Goal: Task Accomplishment & Management: Complete application form

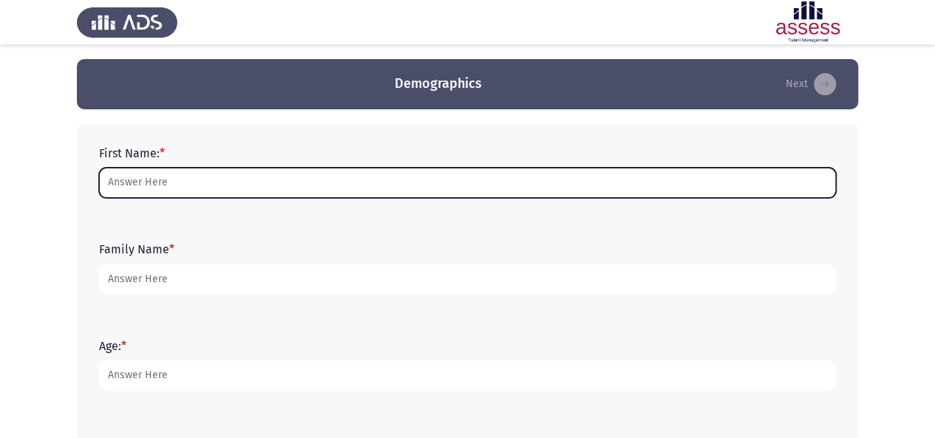
click at [325, 176] on input "First Name: *" at bounding box center [467, 183] width 737 height 30
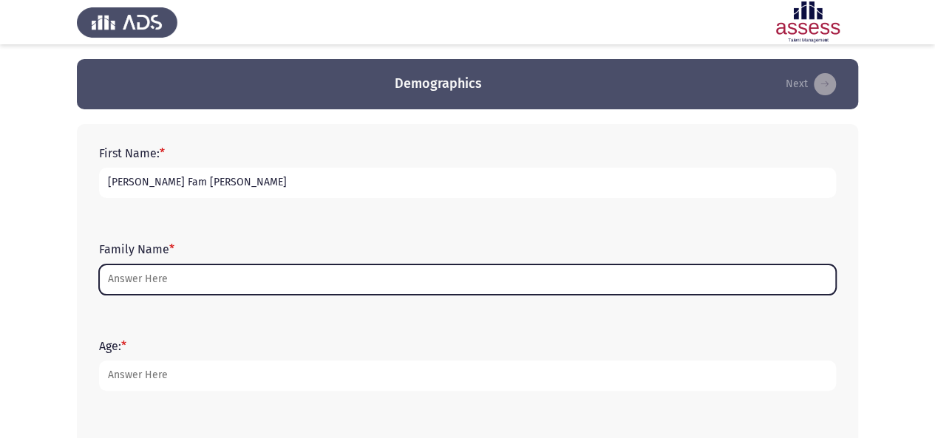
click at [230, 279] on input "Family Name *" at bounding box center [467, 280] width 737 height 30
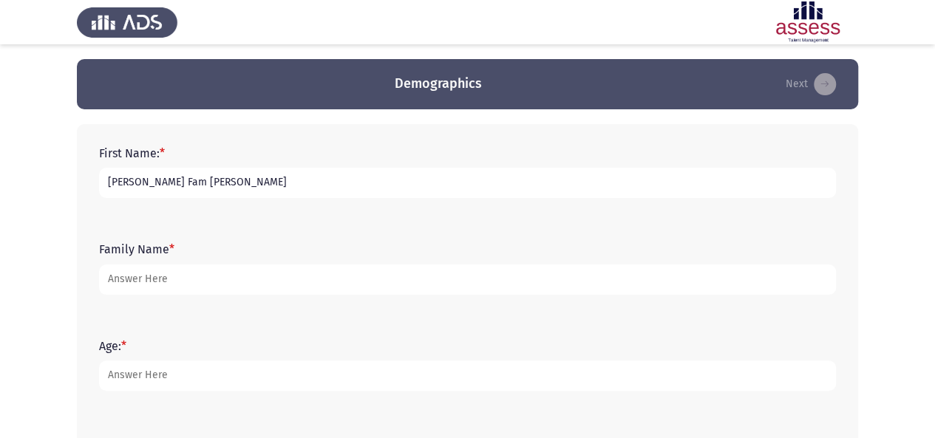
click at [234, 183] on input "[PERSON_NAME] Fam [PERSON_NAME]" at bounding box center [467, 183] width 737 height 30
drag, startPoint x: 234, startPoint y: 183, endPoint x: 138, endPoint y: 186, distance: 96.2
click at [133, 186] on input "[PERSON_NAME] Fam [PERSON_NAME]" at bounding box center [467, 183] width 737 height 30
click at [139, 186] on input "[PERSON_NAME] Fam [PERSON_NAME]" at bounding box center [467, 183] width 737 height 30
drag, startPoint x: 132, startPoint y: 180, endPoint x: 212, endPoint y: 178, distance: 80.6
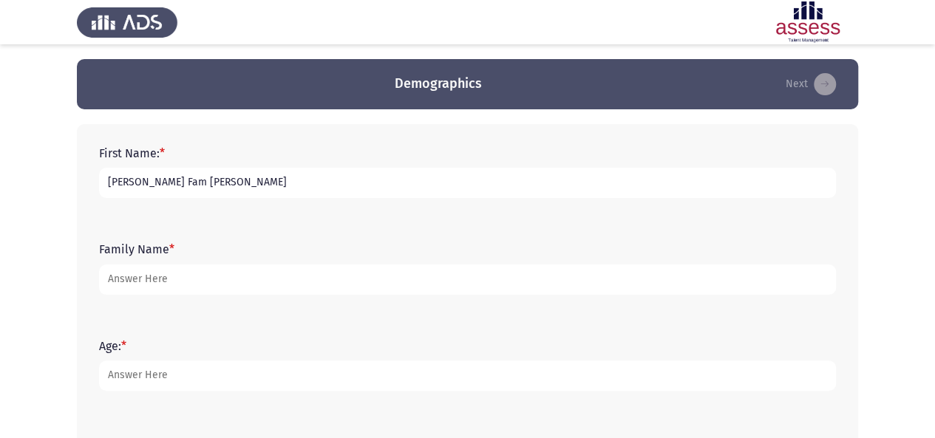
click at [212, 178] on input "[PERSON_NAME] Fam [PERSON_NAME]" at bounding box center [467, 183] width 737 height 30
type input "[PERSON_NAME]"
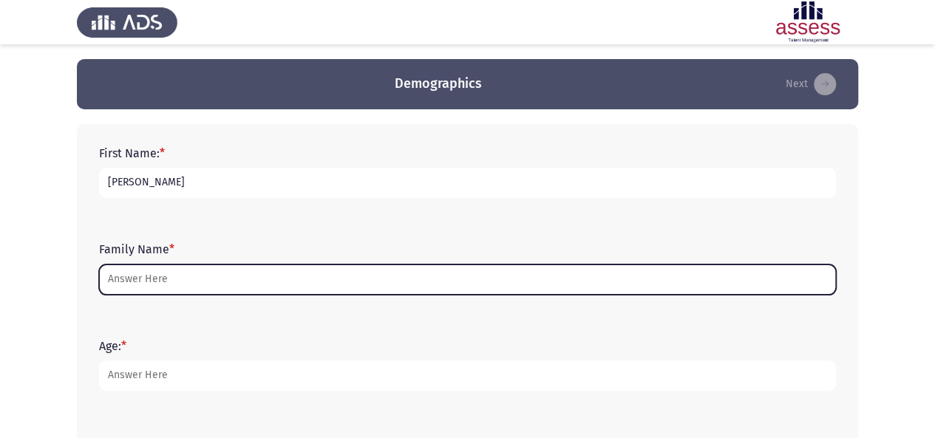
click at [179, 282] on input "Family Name *" at bounding box center [467, 280] width 737 height 30
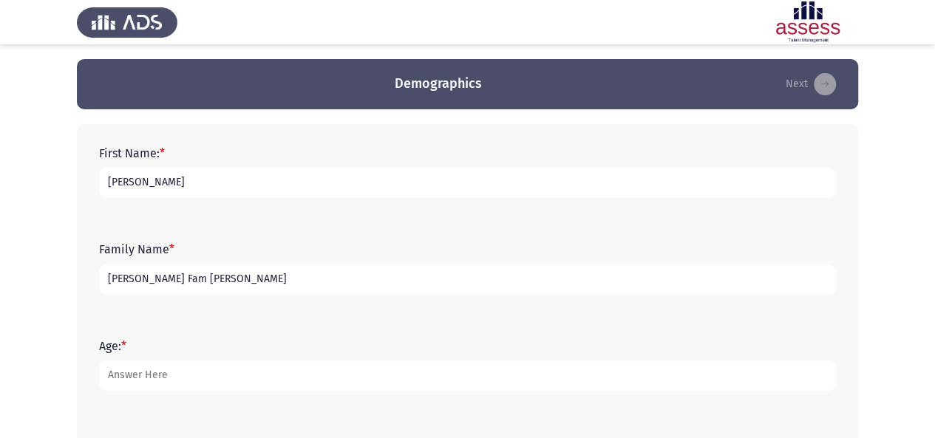
type input "[PERSON_NAME] Fam [PERSON_NAME]"
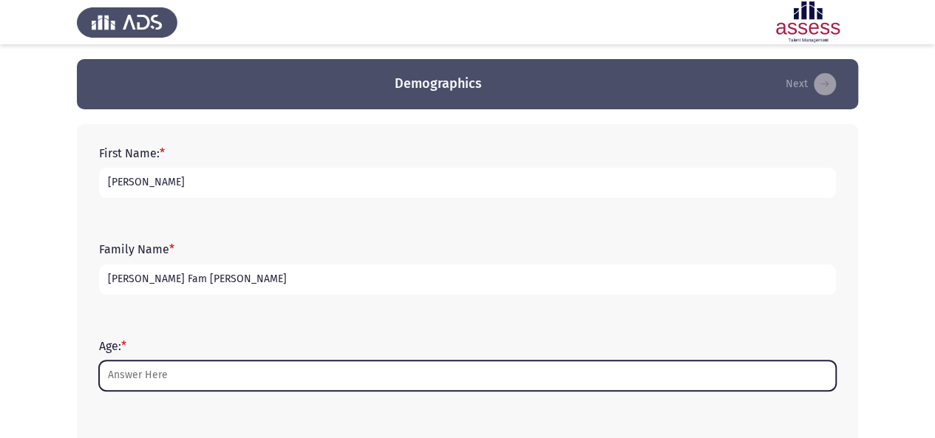
click at [186, 385] on input "Age: *" at bounding box center [467, 376] width 737 height 30
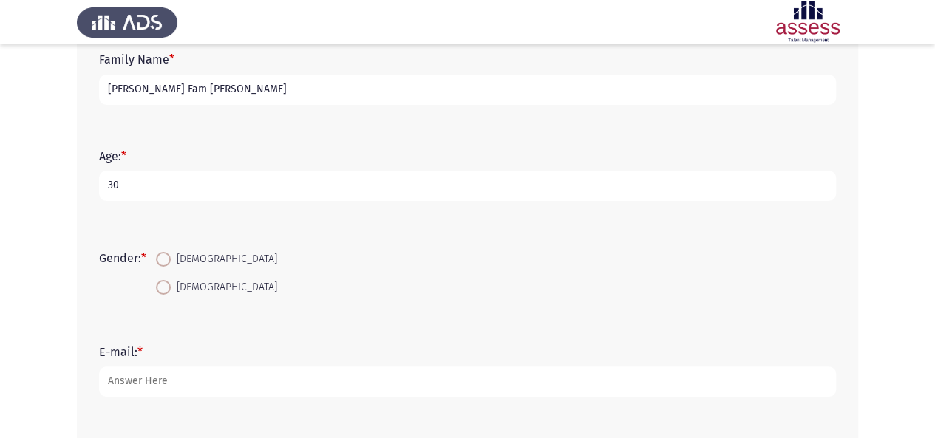
scroll to position [195, 0]
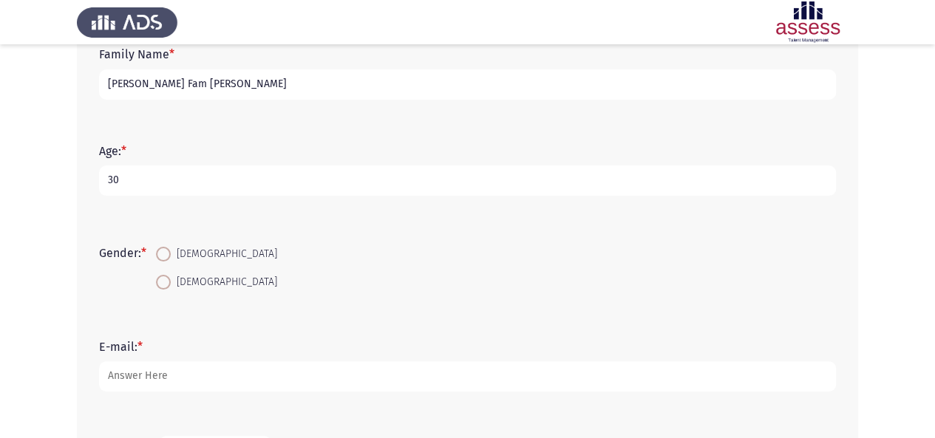
type input "30"
click at [167, 255] on span at bounding box center [163, 254] width 15 height 15
click at [167, 255] on input "[DEMOGRAPHIC_DATA]" at bounding box center [163, 254] width 15 height 15
radio input "true"
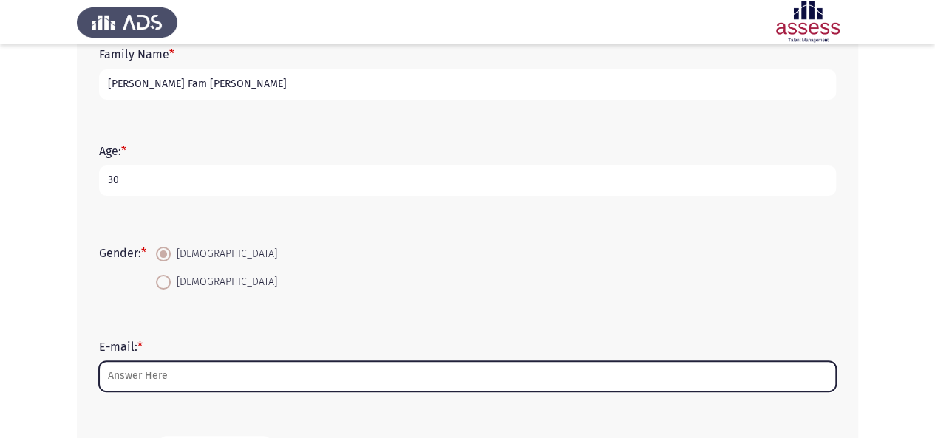
click at [154, 375] on input "E-mail: *" at bounding box center [467, 377] width 737 height 30
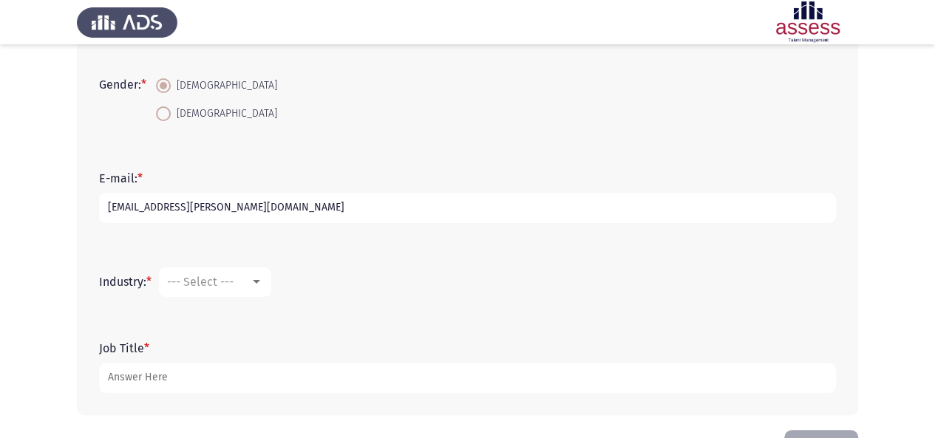
scroll to position [373, 0]
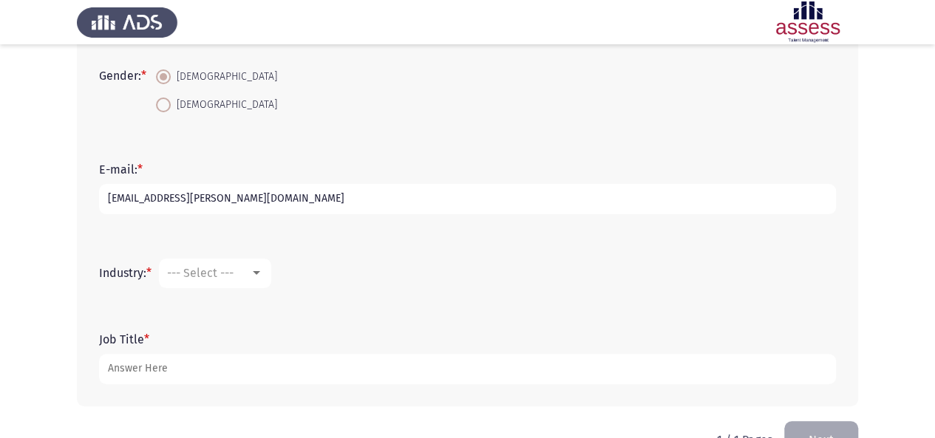
type input "[EMAIL_ADDRESS][PERSON_NAME][DOMAIN_NAME]"
click at [244, 273] on div "--- Select ---" at bounding box center [208, 273] width 83 height 14
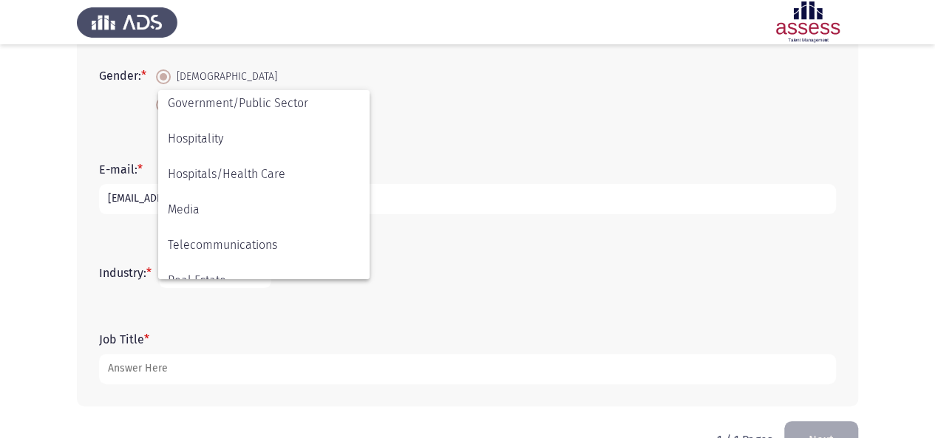
scroll to position [485, 0]
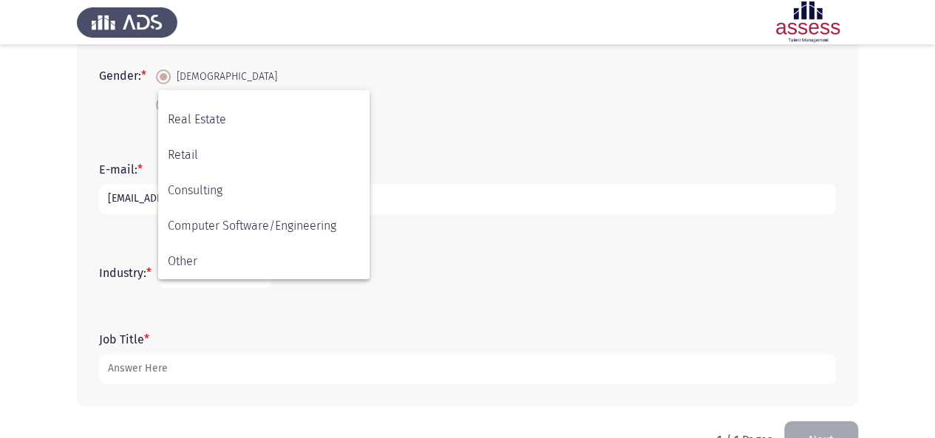
click at [126, 311] on div at bounding box center [467, 219] width 935 height 438
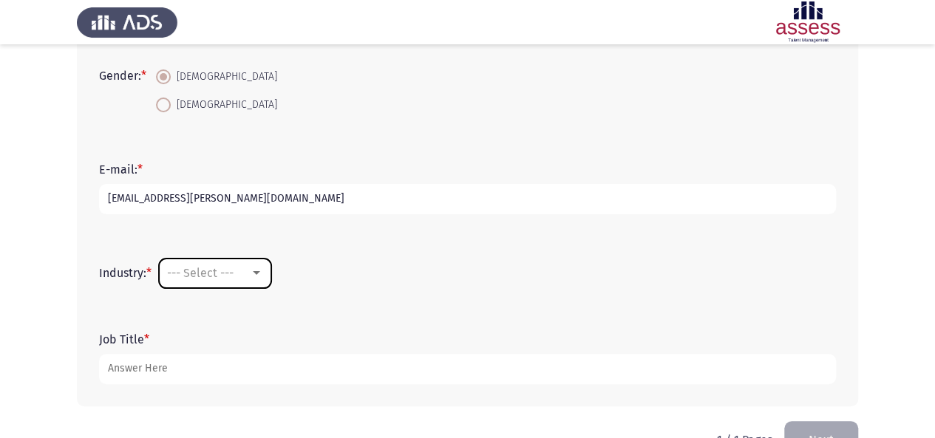
click at [209, 274] on span "--- Select ---" at bounding box center [200, 273] width 67 height 14
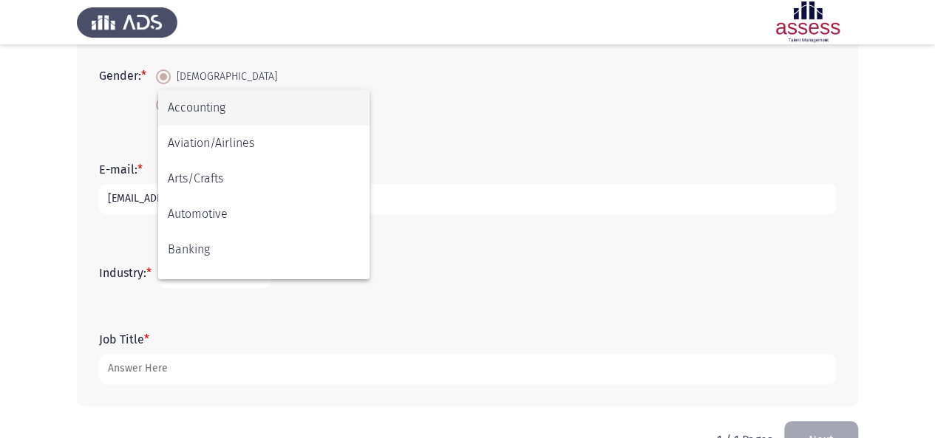
click at [204, 369] on div at bounding box center [467, 219] width 935 height 438
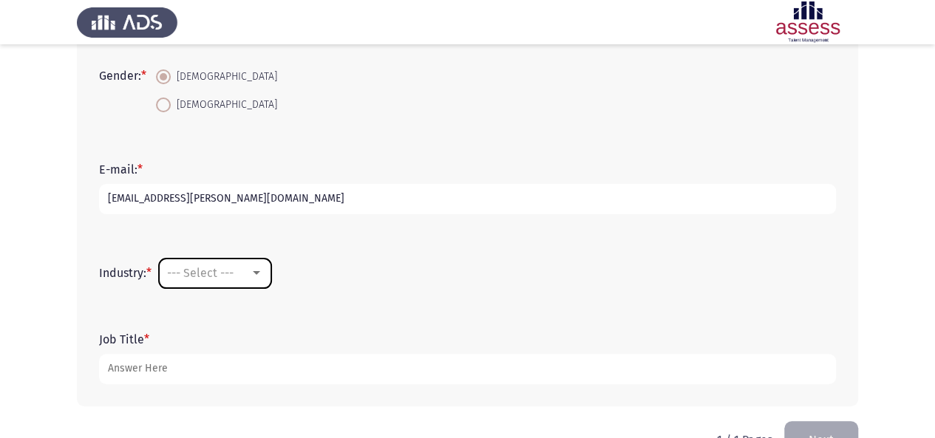
click at [263, 272] on div at bounding box center [256, 274] width 13 height 12
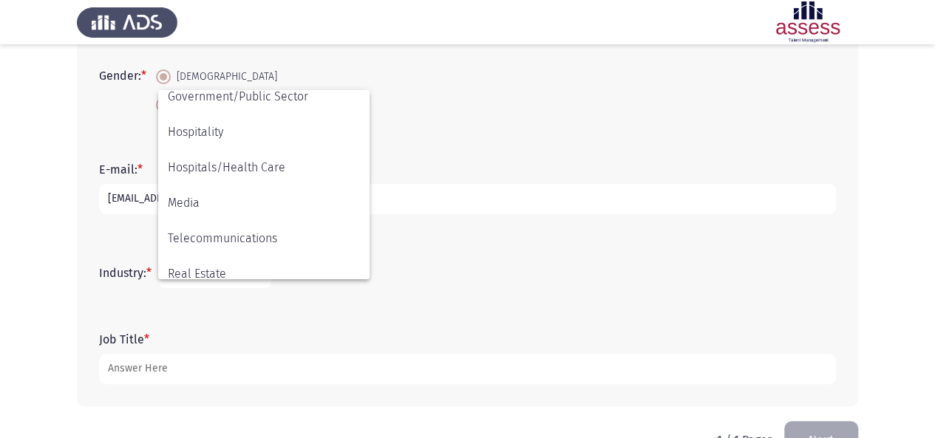
scroll to position [328, 0]
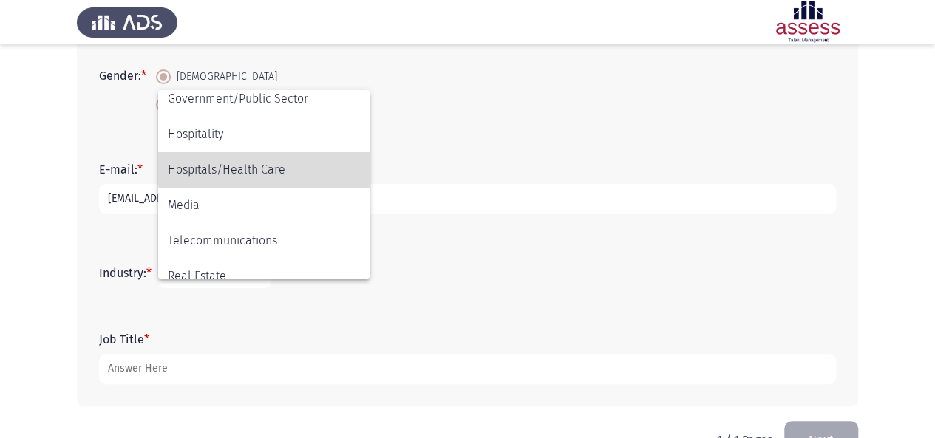
click at [316, 169] on span "Hospitals/Health Care" at bounding box center [264, 169] width 192 height 35
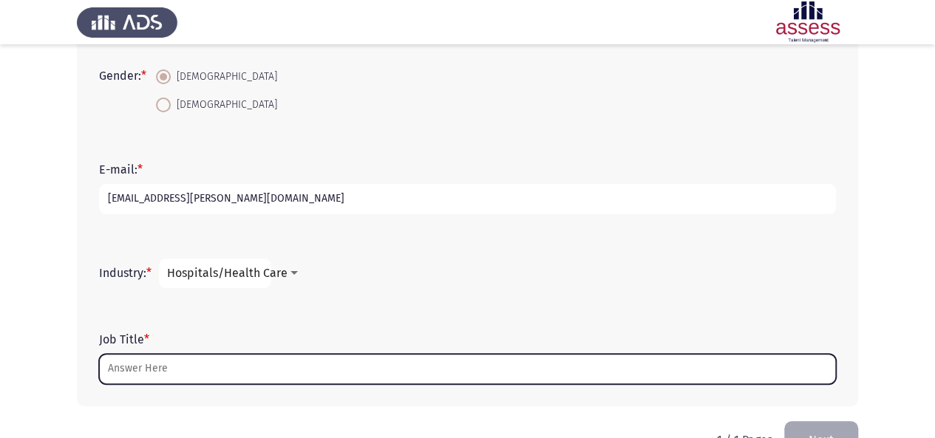
click at [194, 365] on input "Job Title *" at bounding box center [467, 369] width 737 height 30
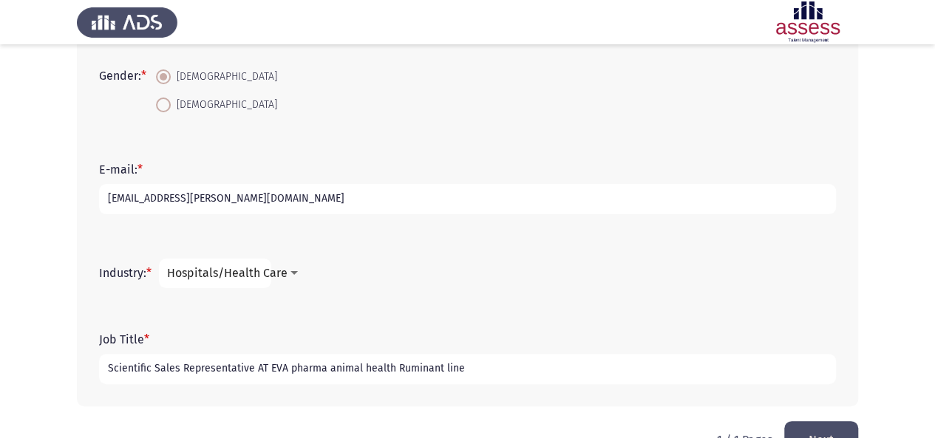
drag, startPoint x: 103, startPoint y: 369, endPoint x: 253, endPoint y: 374, distance: 149.4
click at [253, 374] on input "Scientific Sales Representative AT EVA pharma animal health Ruminant line" at bounding box center [467, 369] width 737 height 30
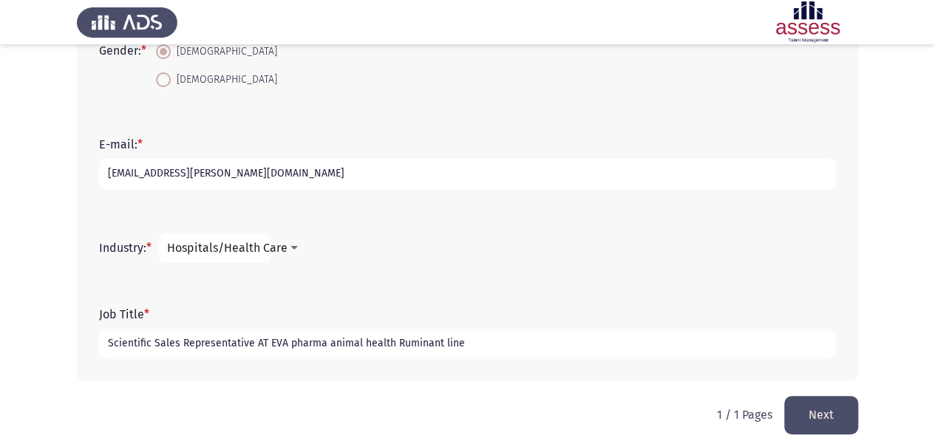
scroll to position [414, 0]
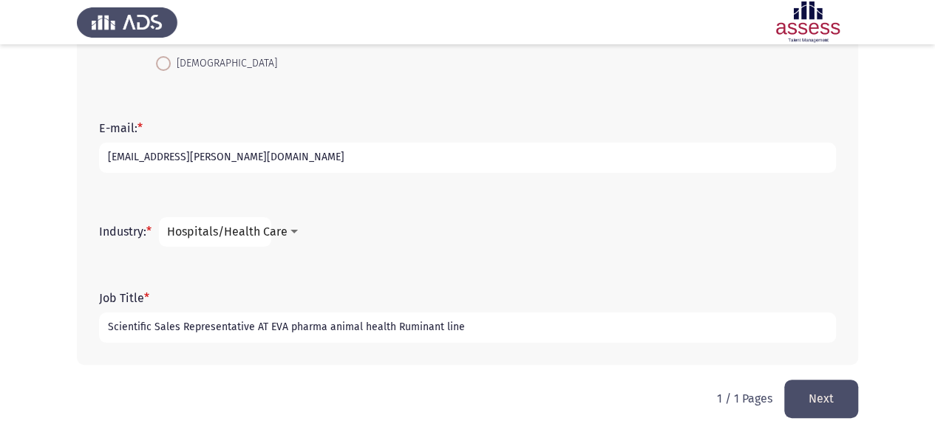
type input "Scientific Sales Representative AT EVA pharma animal health Ruminant line"
click at [818, 404] on button "Next" at bounding box center [821, 399] width 74 height 38
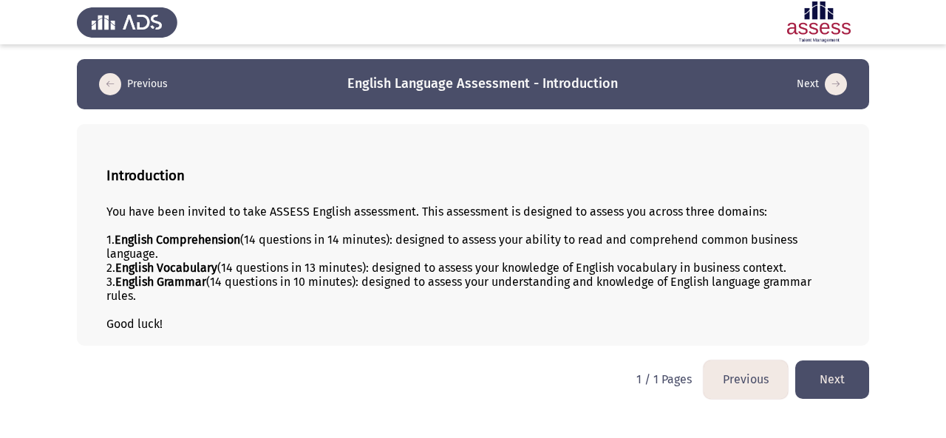
click at [837, 384] on button "Next" at bounding box center [832, 380] width 74 height 38
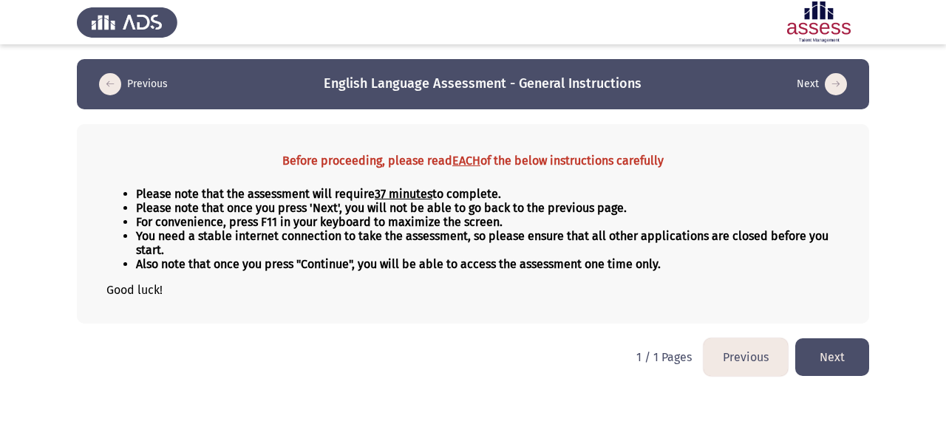
click at [844, 356] on button "Next" at bounding box center [832, 358] width 74 height 38
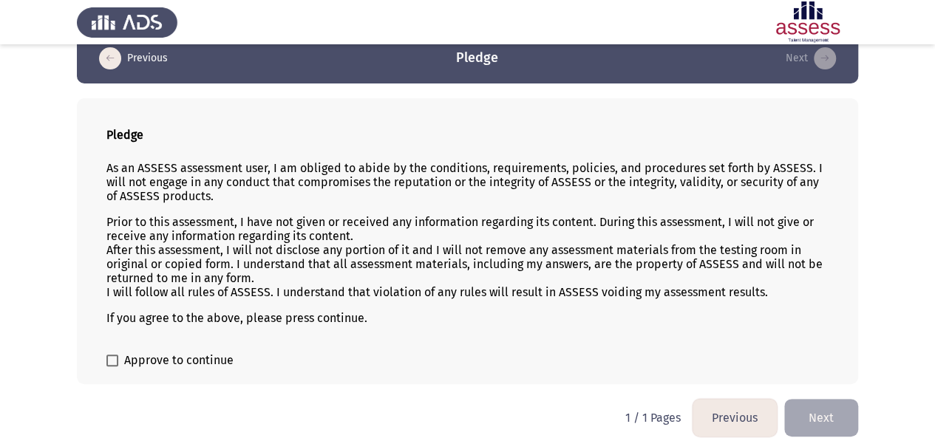
scroll to position [28, 0]
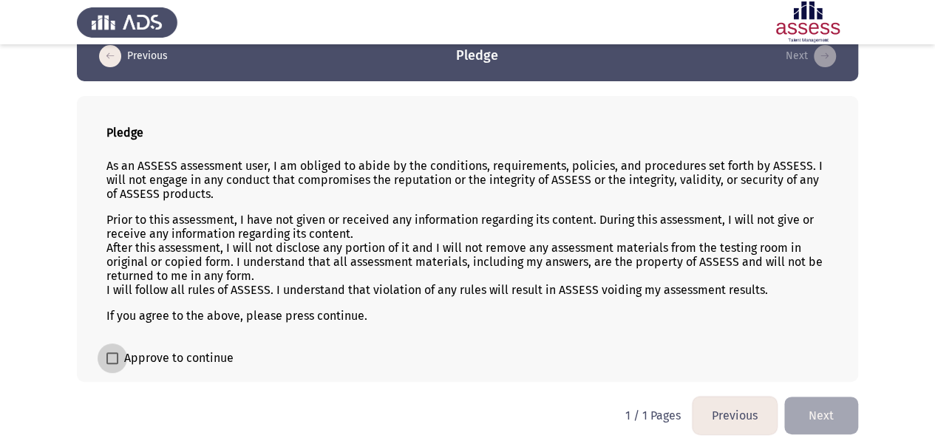
click at [120, 356] on label "Approve to continue" at bounding box center [169, 359] width 127 height 18
click at [112, 364] on input "Approve to continue" at bounding box center [112, 364] width 1 height 1
checkbox input "true"
click at [828, 415] on button "Next" at bounding box center [821, 416] width 74 height 38
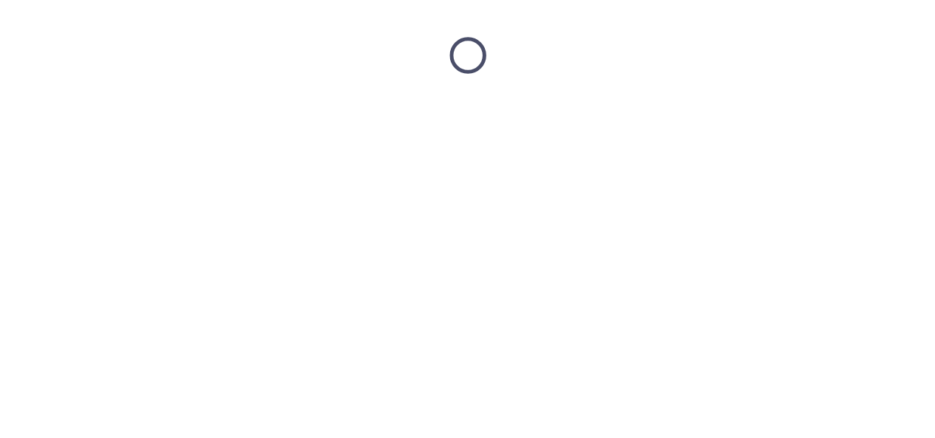
scroll to position [0, 0]
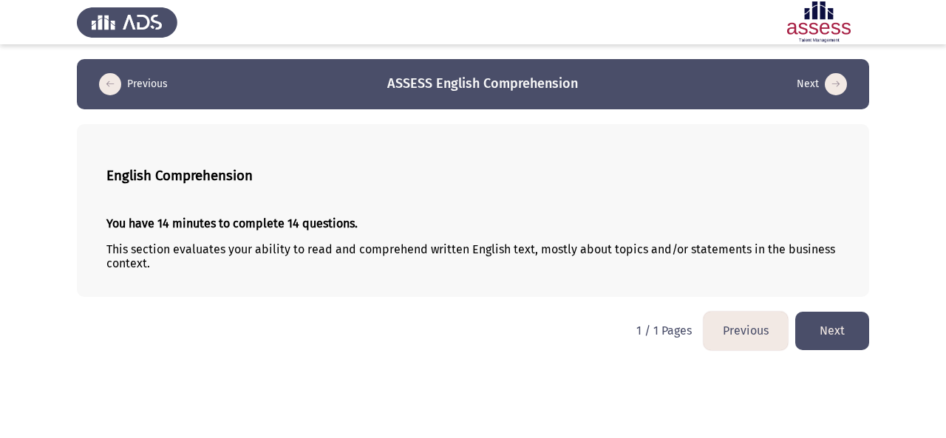
click at [840, 336] on button "Next" at bounding box center [832, 331] width 74 height 38
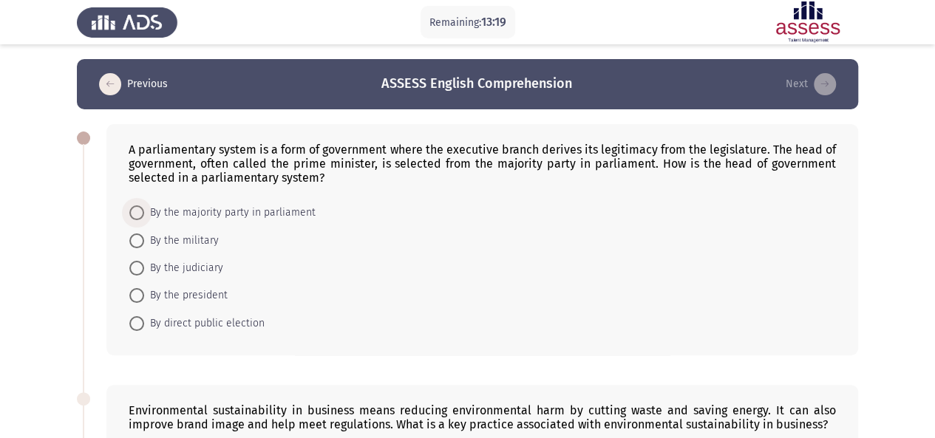
click at [255, 209] on span "By the majority party in parliament" at bounding box center [230, 213] width 172 height 18
click at [144, 209] on input "By the majority party in parliament" at bounding box center [136, 213] width 15 height 15
radio input "true"
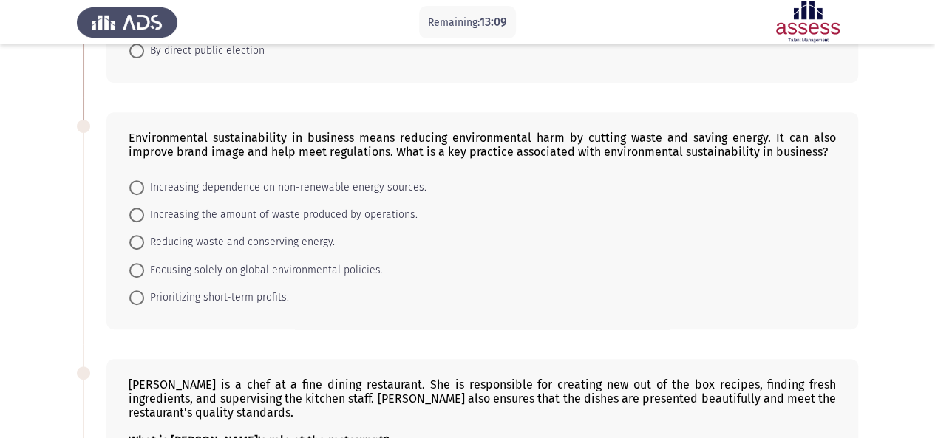
scroll to position [277, 0]
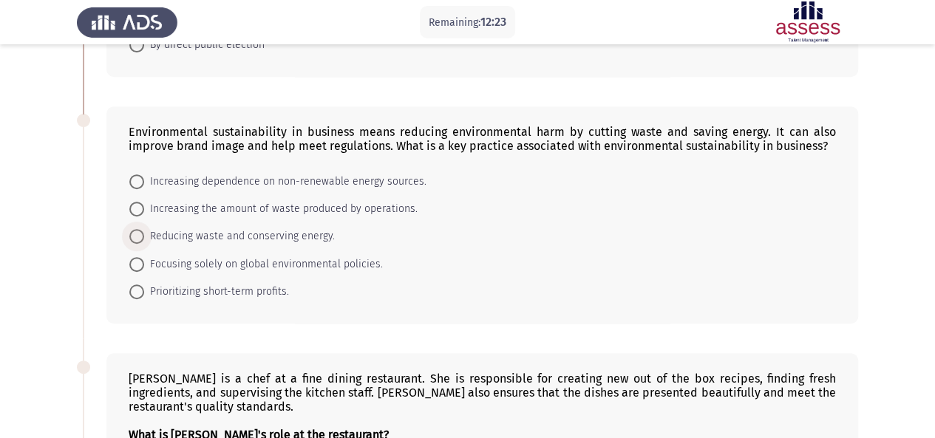
click at [135, 230] on span at bounding box center [136, 236] width 15 height 15
click at [135, 230] on input "Reducing waste and conserving energy." at bounding box center [136, 236] width 15 height 15
radio input "true"
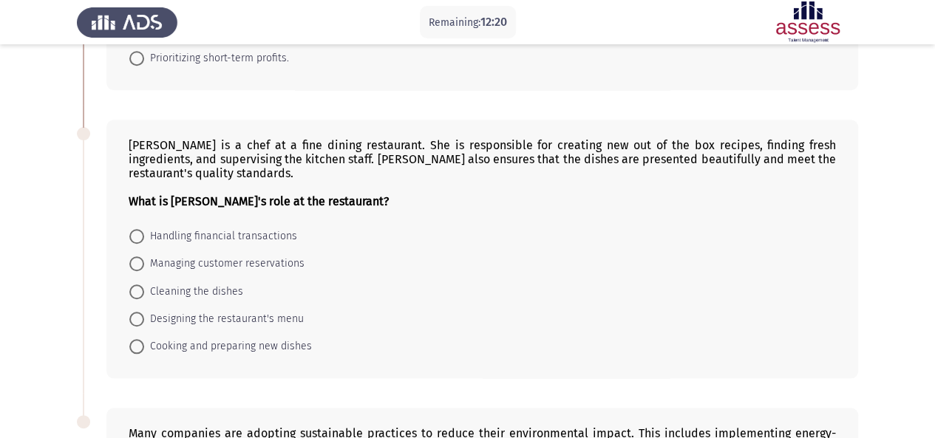
scroll to position [516, 0]
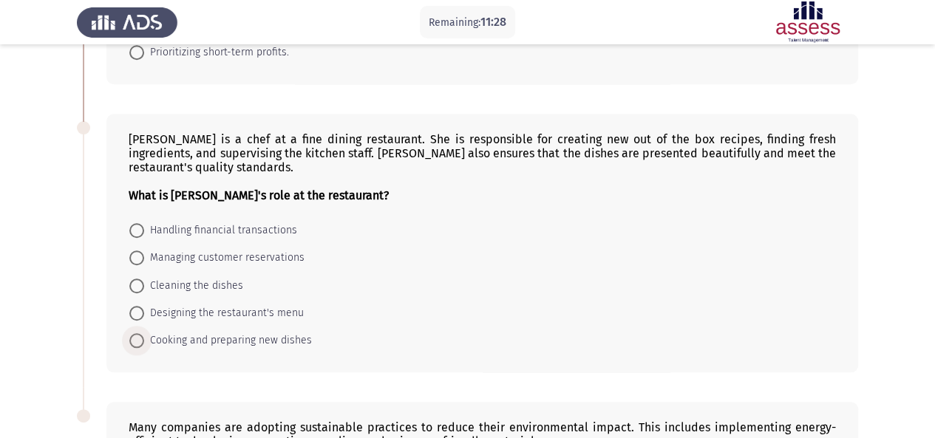
click at [133, 333] on span at bounding box center [136, 340] width 15 height 15
click at [133, 333] on input "Cooking and preparing new dishes" at bounding box center [136, 340] width 15 height 15
radio input "true"
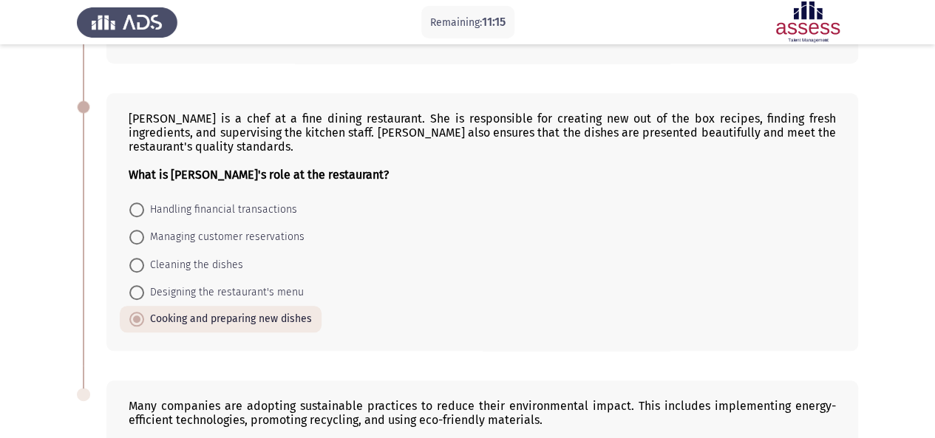
scroll to position [546, 0]
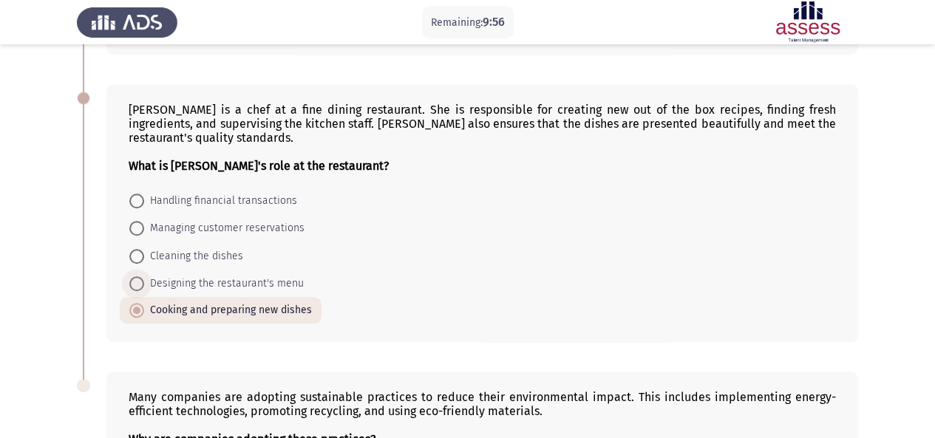
click at [135, 276] on span at bounding box center [136, 283] width 15 height 15
click at [135, 276] on input "Designing the restaurant's menu" at bounding box center [136, 283] width 15 height 15
radio input "true"
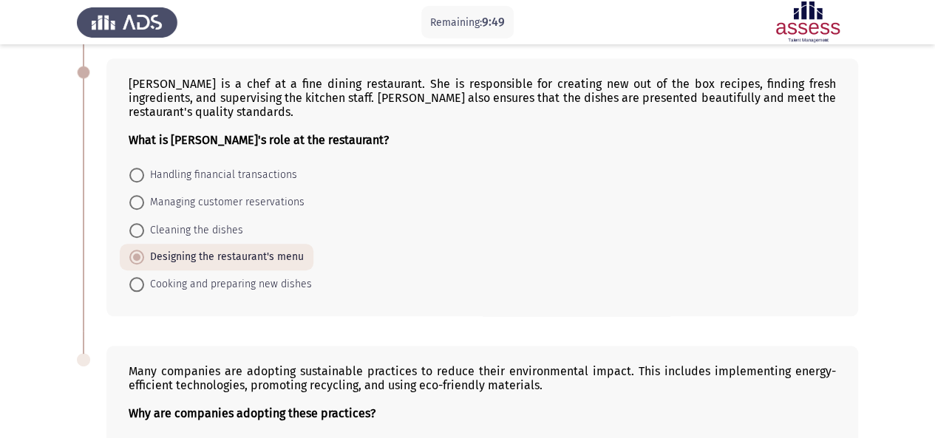
scroll to position [573, 0]
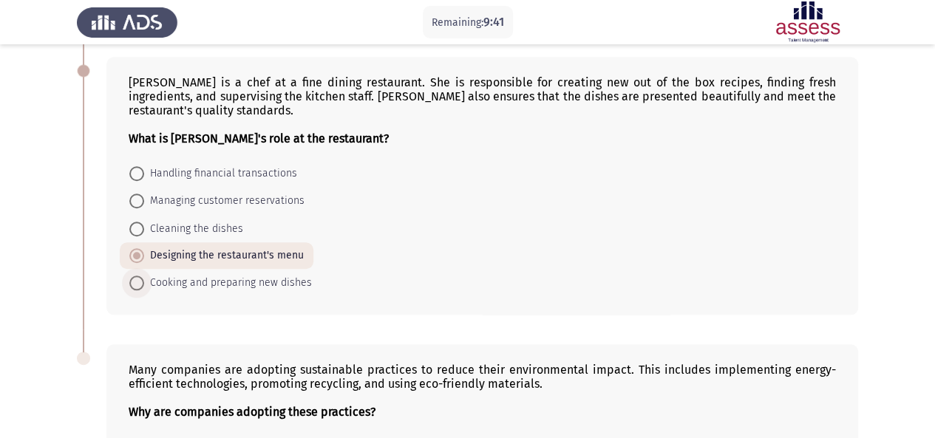
click at [135, 276] on span at bounding box center [136, 283] width 15 height 15
click at [135, 276] on input "Cooking and preparing new dishes" at bounding box center [136, 283] width 15 height 15
radio input "true"
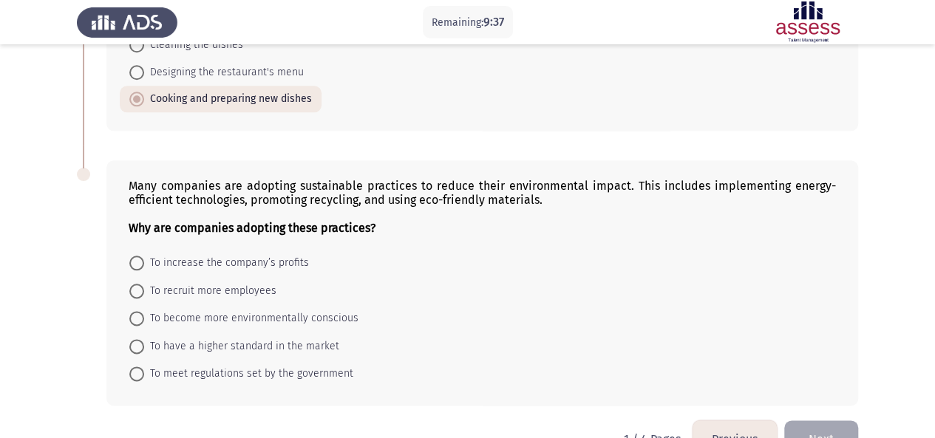
scroll to position [769, 0]
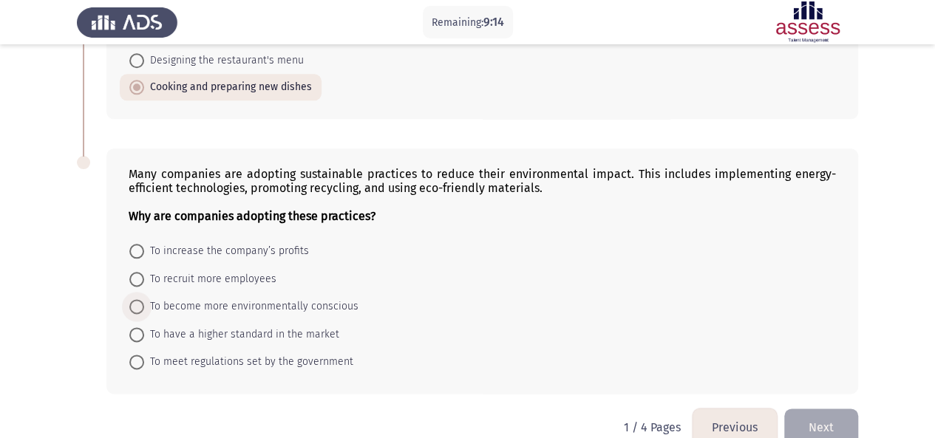
click at [211, 298] on span "To become more environmentally conscious" at bounding box center [251, 307] width 214 height 18
click at [144, 299] on input "To become more environmentally conscious" at bounding box center [136, 306] width 15 height 15
radio input "true"
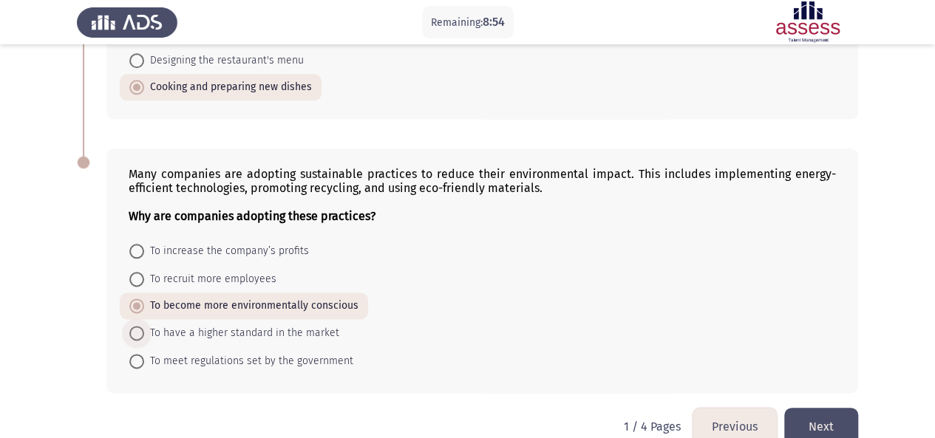
click at [177, 325] on span "To have a higher standard in the market" at bounding box center [241, 334] width 195 height 18
click at [144, 326] on input "To have a higher standard in the market" at bounding box center [136, 333] width 15 height 15
radio input "true"
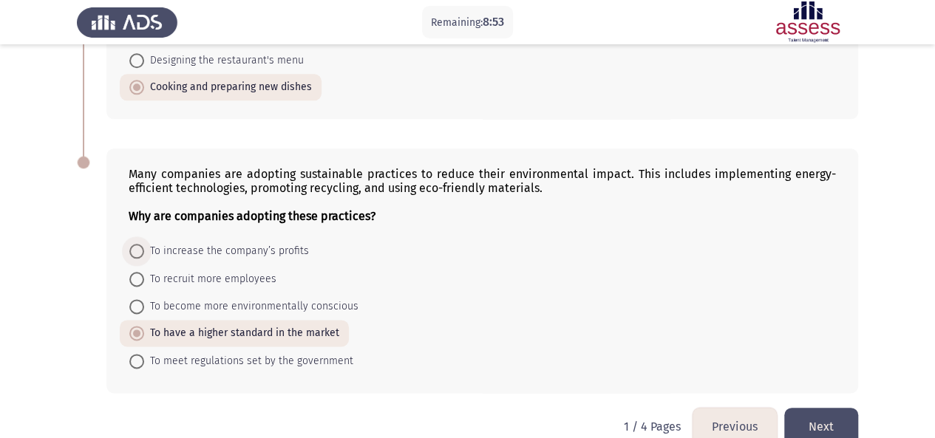
click at [169, 242] on span "To increase the company’s profits" at bounding box center [226, 251] width 165 height 18
click at [144, 244] on input "To increase the company’s profits" at bounding box center [136, 251] width 15 height 15
radio input "true"
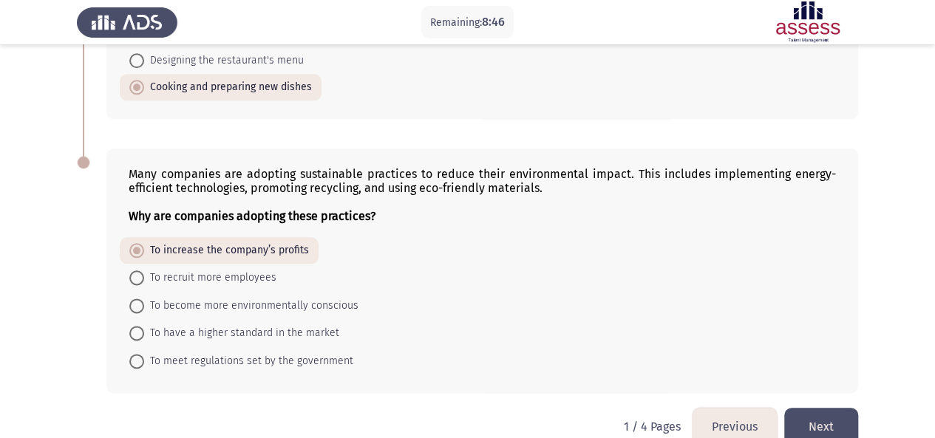
drag, startPoint x: 169, startPoint y: 238, endPoint x: 164, endPoint y: 302, distance: 63.7
click at [164, 237] on mat-radio-group "To increase the company’s profits To recruit more employees To become more envi…" at bounding box center [478, 237] width 716 height 0
click at [164, 302] on span "To become more environmentally conscious" at bounding box center [251, 306] width 214 height 18
click at [144, 302] on input "To become more environmentally conscious" at bounding box center [136, 306] width 15 height 15
radio input "true"
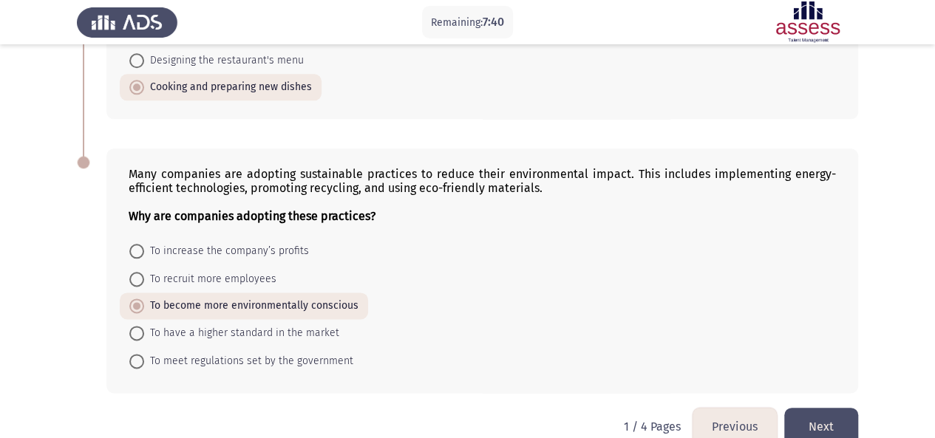
click at [824, 419] on button "Next" at bounding box center [821, 427] width 74 height 38
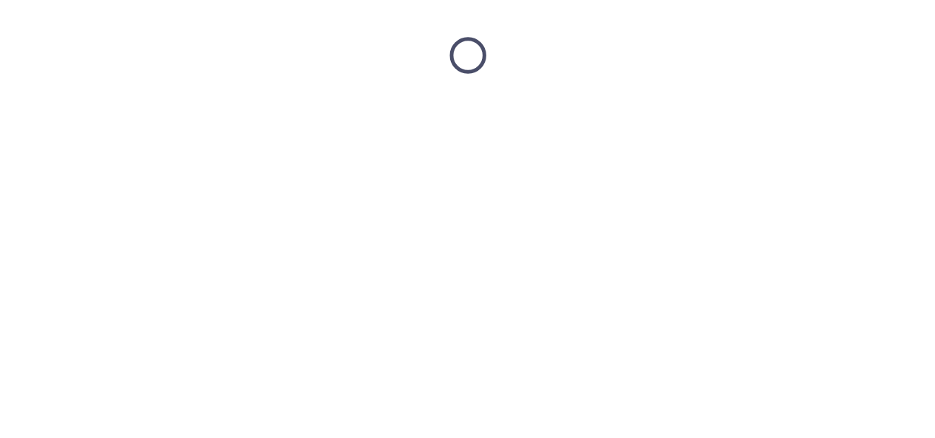
scroll to position [0, 0]
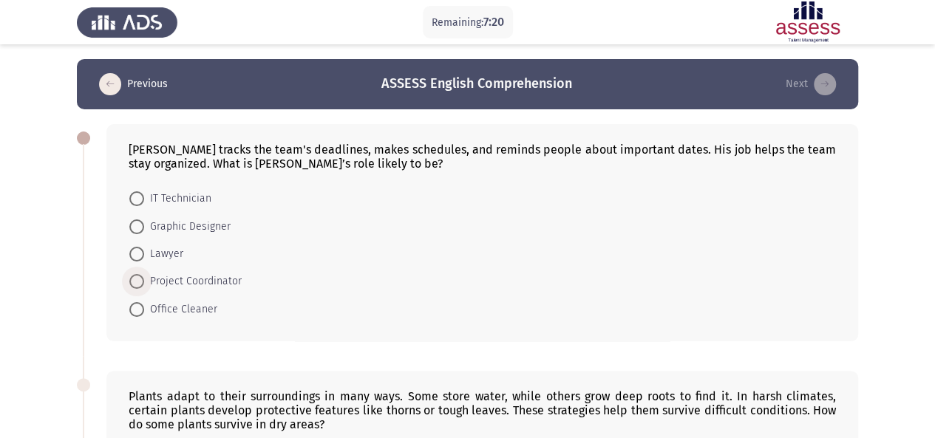
click at [139, 285] on span at bounding box center [136, 281] width 15 height 15
click at [139, 285] on input "Project Coordinator" at bounding box center [136, 281] width 15 height 15
radio input "true"
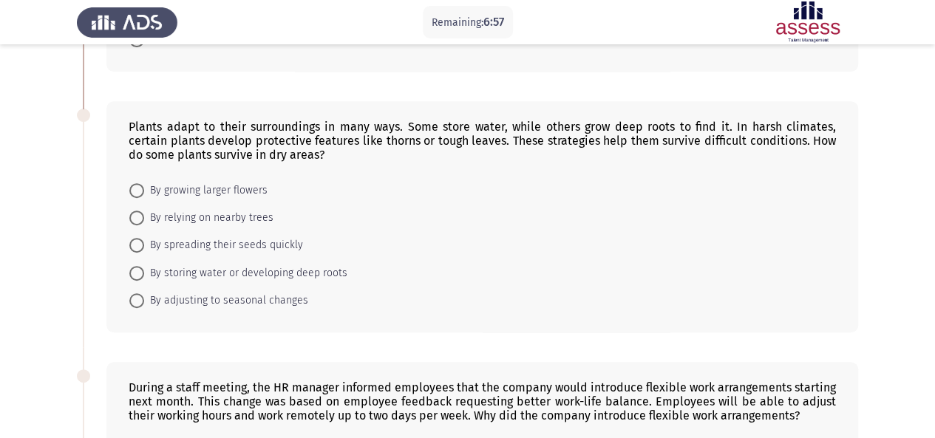
scroll to position [274, 0]
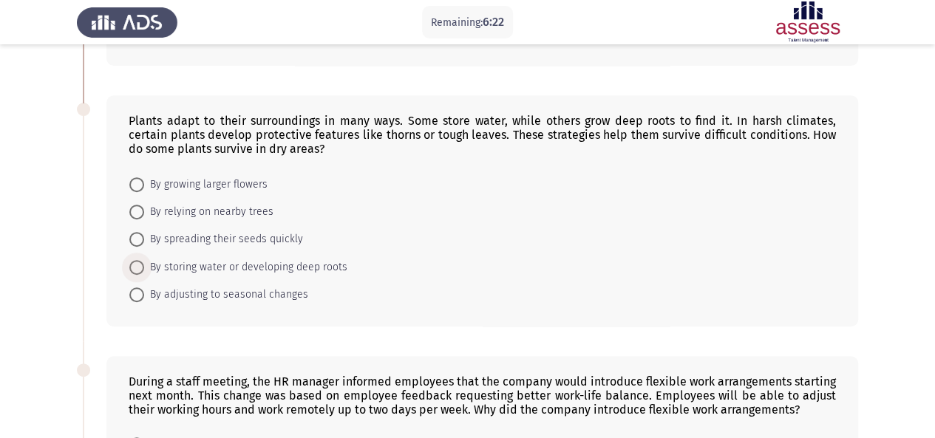
click at [133, 265] on span at bounding box center [136, 267] width 15 height 15
click at [133, 265] on input "By storing water or developing deep roots" at bounding box center [136, 267] width 15 height 15
radio input "true"
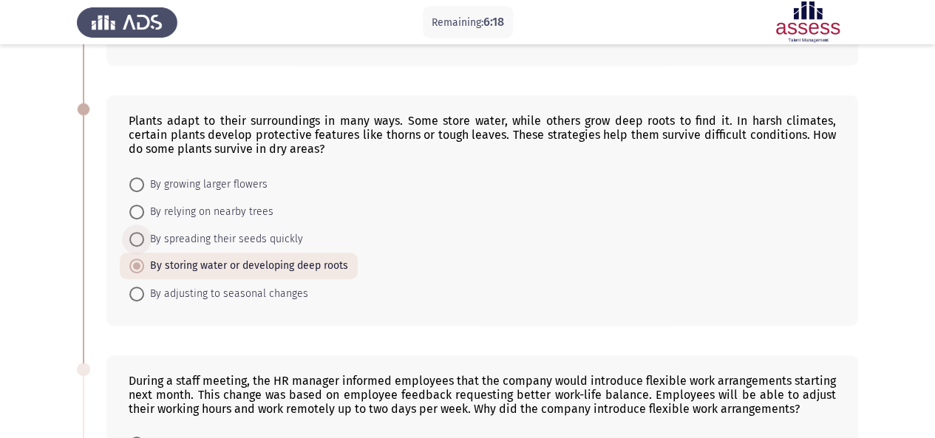
click at [140, 237] on span at bounding box center [136, 239] width 15 height 15
click at [140, 237] on input "By spreading their seeds quickly" at bounding box center [136, 239] width 15 height 15
radio input "true"
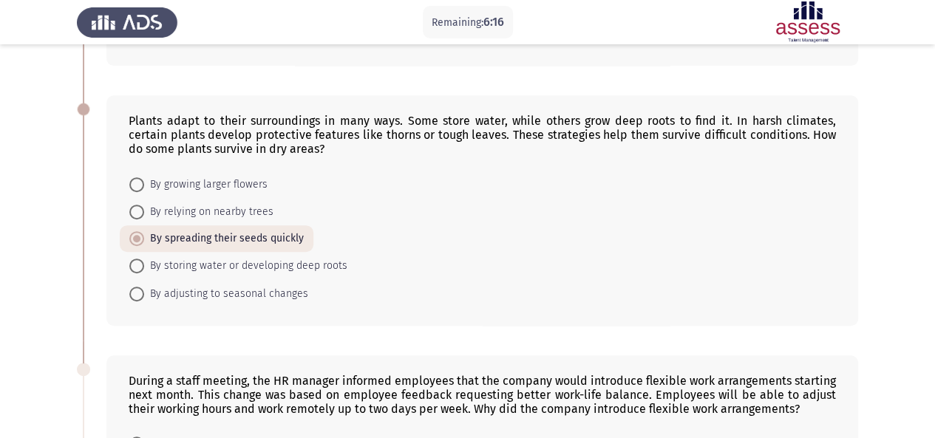
click at [136, 177] on span at bounding box center [136, 184] width 15 height 15
click at [136, 177] on input "By growing larger flowers" at bounding box center [136, 184] width 15 height 15
radio input "true"
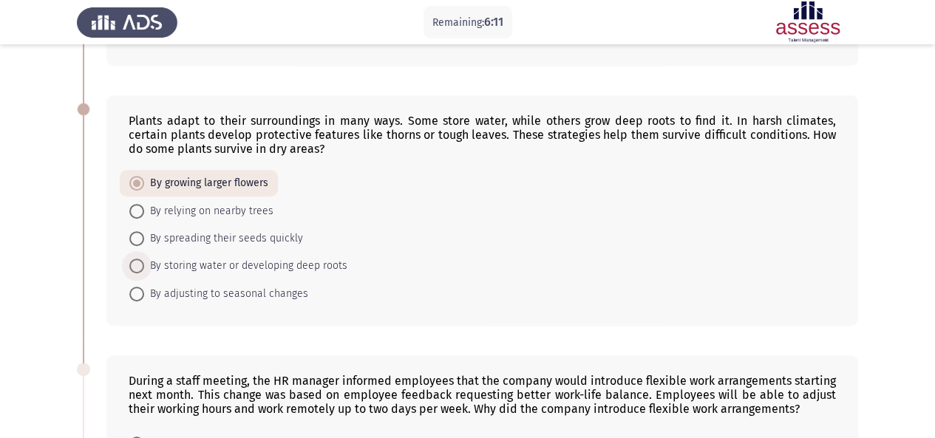
click at [140, 262] on span at bounding box center [136, 266] width 15 height 15
click at [140, 262] on input "By storing water or developing deep roots" at bounding box center [136, 266] width 15 height 15
radio input "true"
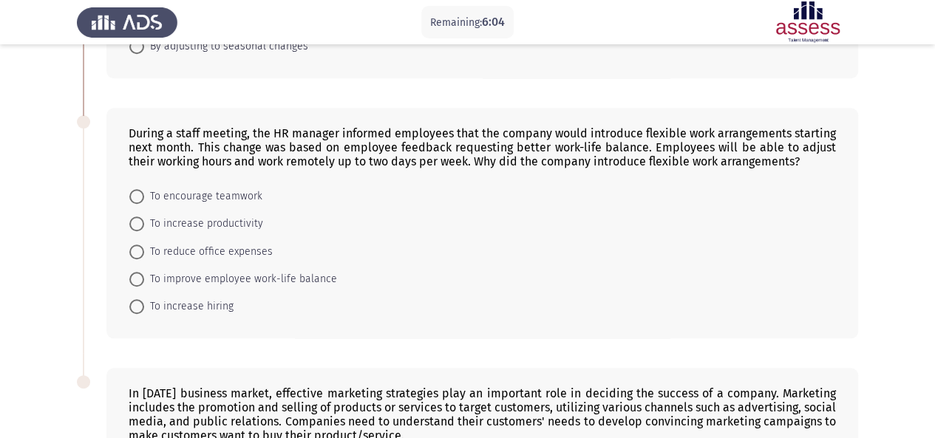
scroll to position [532, 0]
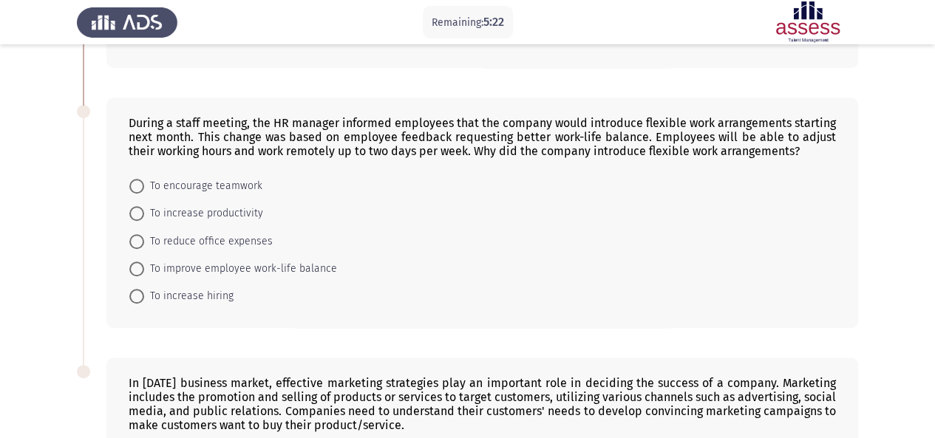
click at [190, 207] on span "To increase productivity" at bounding box center [203, 214] width 119 height 18
click at [144, 207] on input "To increase productivity" at bounding box center [136, 213] width 15 height 15
radio input "true"
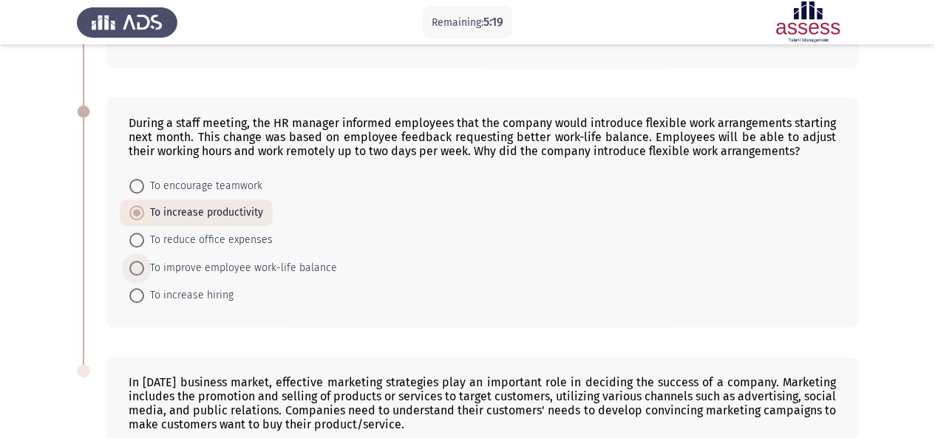
click at [172, 259] on span "To improve employee work-life balance" at bounding box center [240, 268] width 193 height 18
click at [144, 261] on input "To improve employee work-life balance" at bounding box center [136, 268] width 15 height 15
radio input "true"
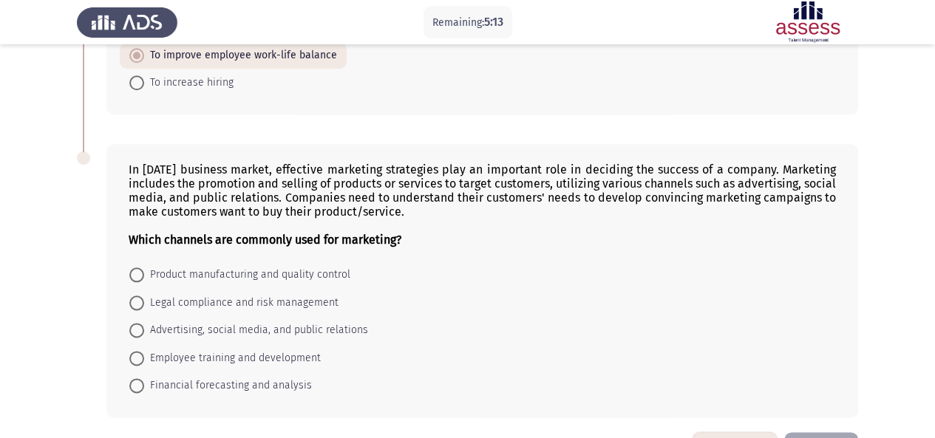
scroll to position [747, 0]
click at [138, 322] on span at bounding box center [136, 329] width 15 height 15
click at [138, 322] on input "Advertising, social media, and public relations" at bounding box center [136, 329] width 15 height 15
radio input "true"
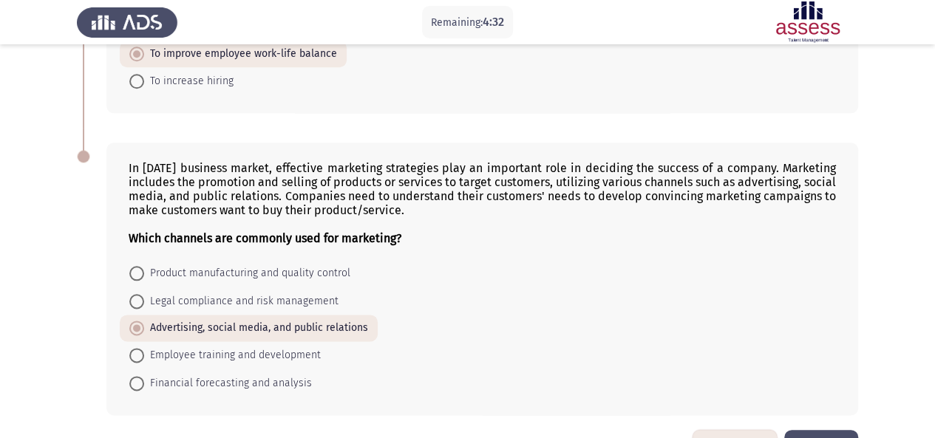
scroll to position [789, 0]
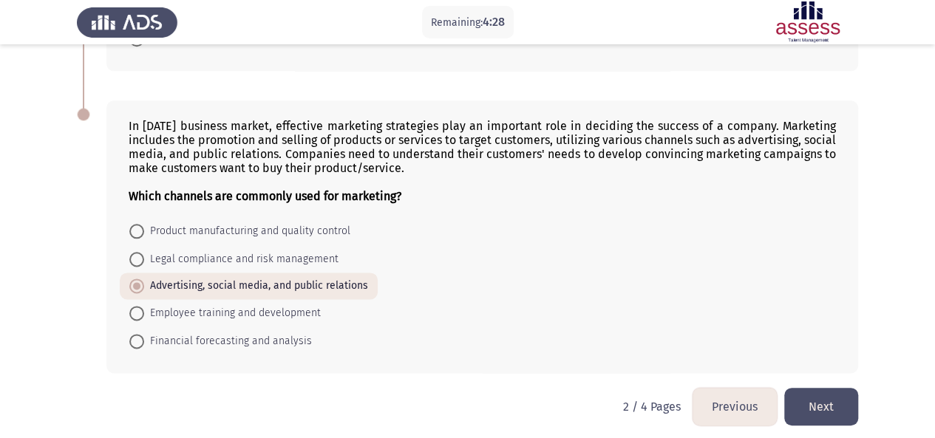
click at [828, 397] on button "Next" at bounding box center [821, 407] width 74 height 38
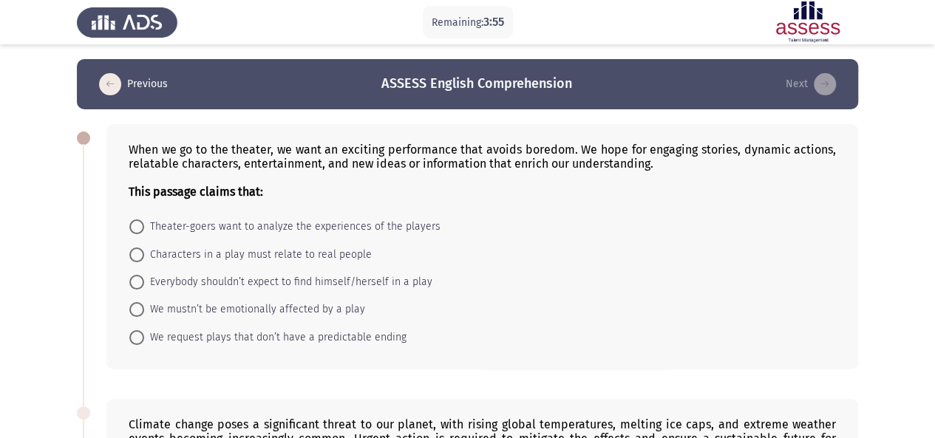
click at [140, 213] on mat-radio-button "Theater-goers want to analyze the experiences of the players" at bounding box center [285, 226] width 330 height 27
click at [132, 231] on span at bounding box center [136, 227] width 15 height 15
click at [132, 231] on input "Theater-goers want to analyze the experiences of the players" at bounding box center [136, 227] width 15 height 15
radio input "true"
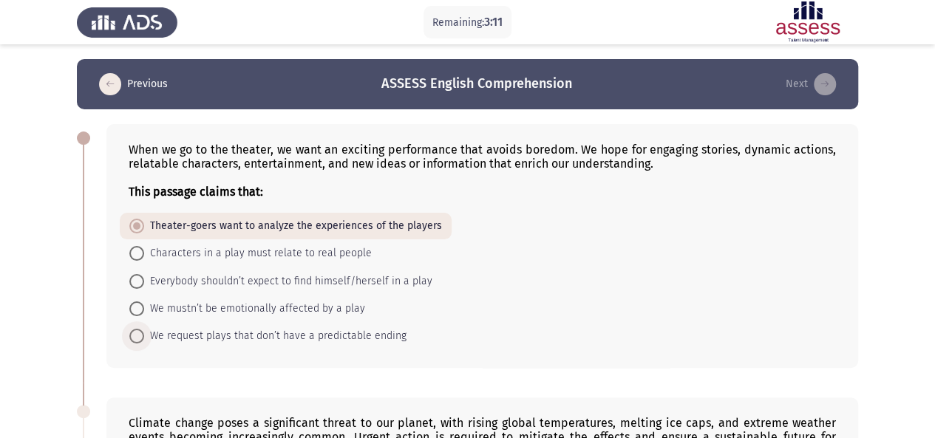
click at [136, 336] on span at bounding box center [136, 336] width 15 height 15
click at [136, 336] on input "We request plays that don’t have a predictable ending" at bounding box center [136, 336] width 15 height 15
radio input "true"
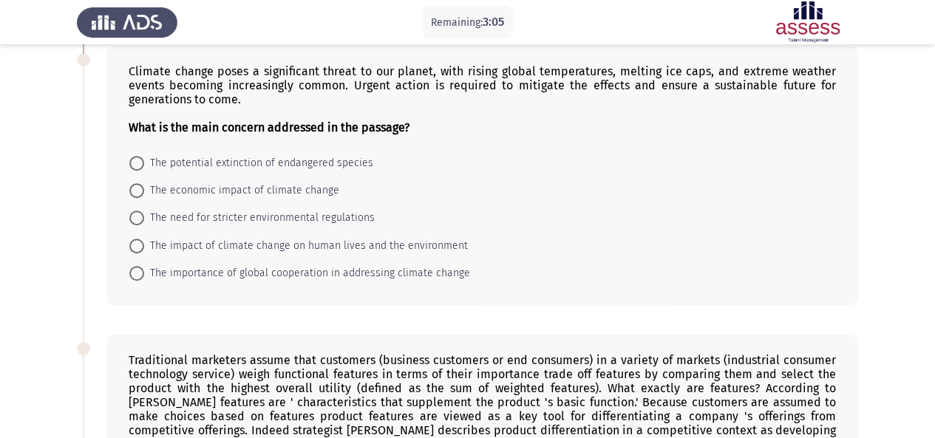
scroll to position [350, 0]
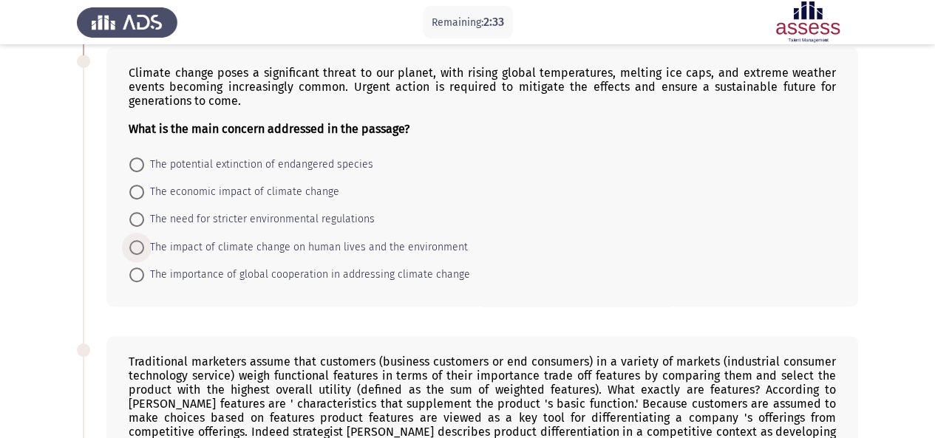
click at [204, 239] on span "The impact of climate change on human lives and the environment" at bounding box center [306, 248] width 324 height 18
click at [144, 240] on input "The impact of climate change on human lives and the environment" at bounding box center [136, 247] width 15 height 15
radio input "true"
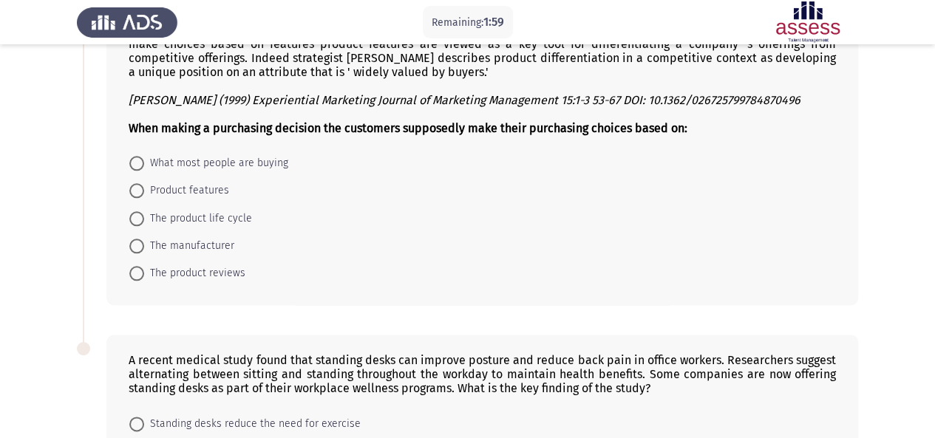
scroll to position [858, 0]
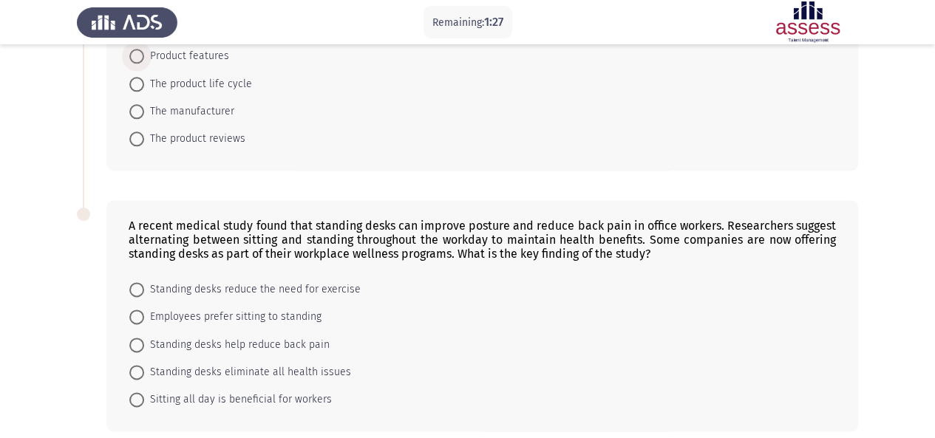
click at [136, 50] on span at bounding box center [136, 56] width 15 height 15
click at [136, 50] on input "Product features" at bounding box center [136, 56] width 15 height 15
radio input "true"
click at [171, 335] on span "Standing desks help reduce back pain" at bounding box center [237, 344] width 186 height 18
click at [144, 336] on input "Standing desks help reduce back pain" at bounding box center [136, 343] width 15 height 15
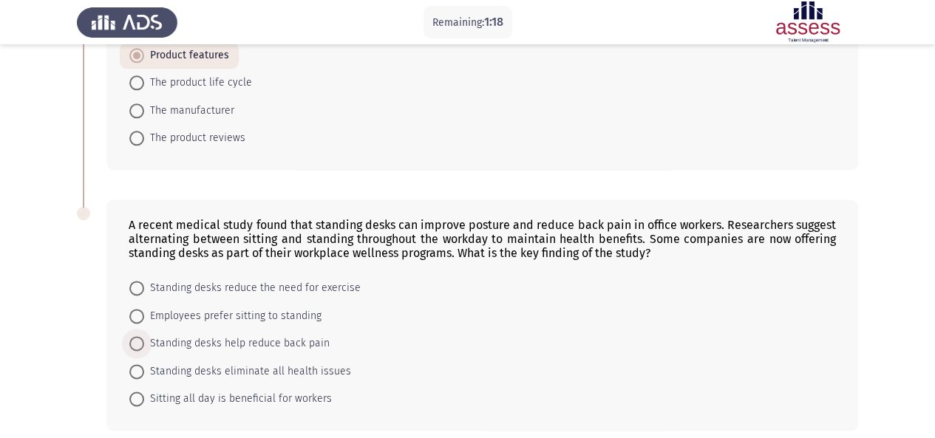
radio input "true"
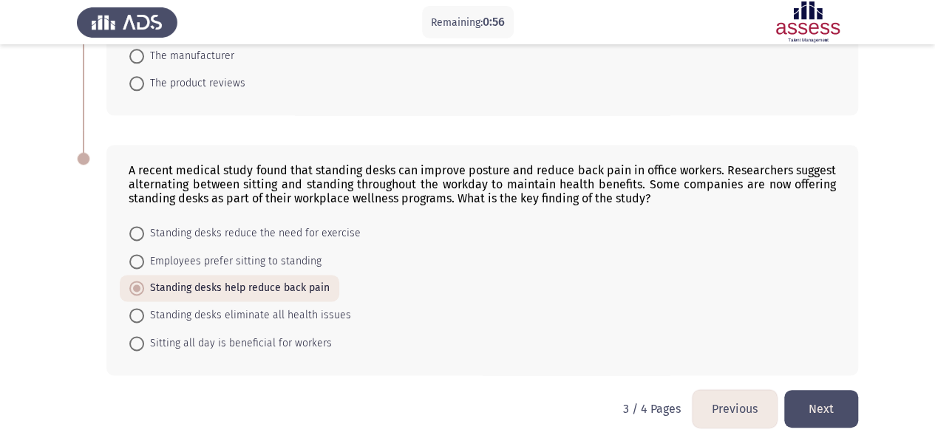
click at [818, 409] on button "Next" at bounding box center [821, 409] width 74 height 38
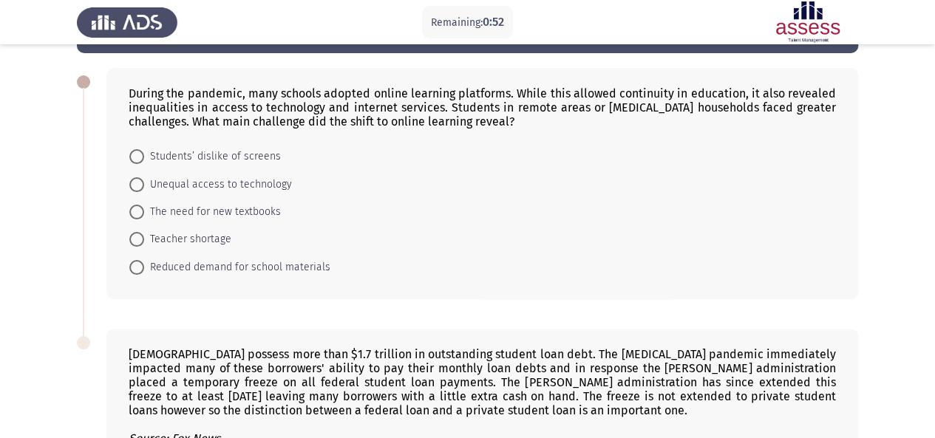
scroll to position [62, 0]
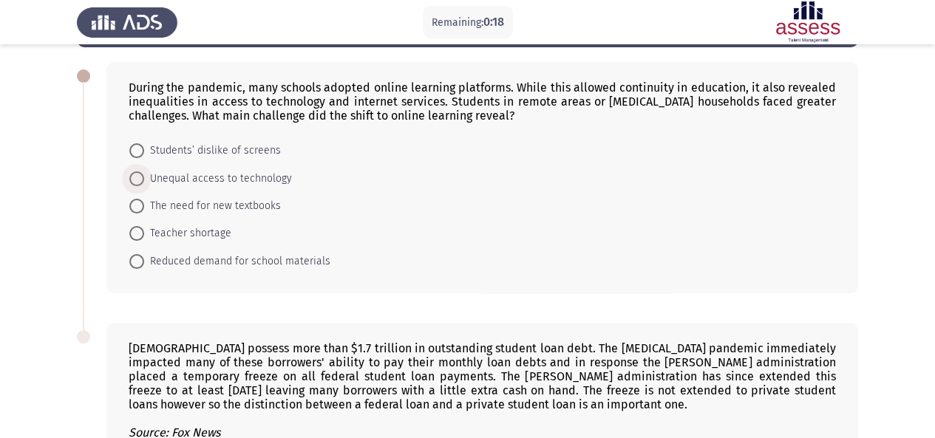
click at [177, 181] on span "Unequal access to technology" at bounding box center [218, 179] width 148 height 18
click at [144, 181] on input "Unequal access to technology" at bounding box center [136, 179] width 15 height 15
radio input "true"
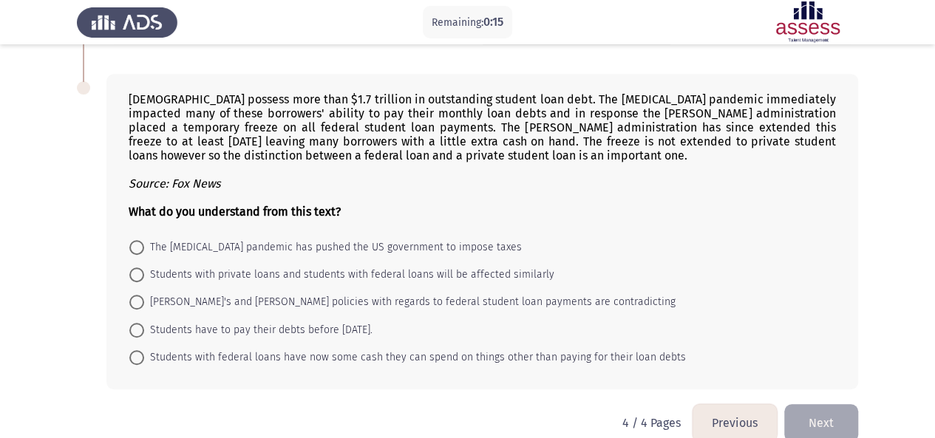
scroll to position [329, 0]
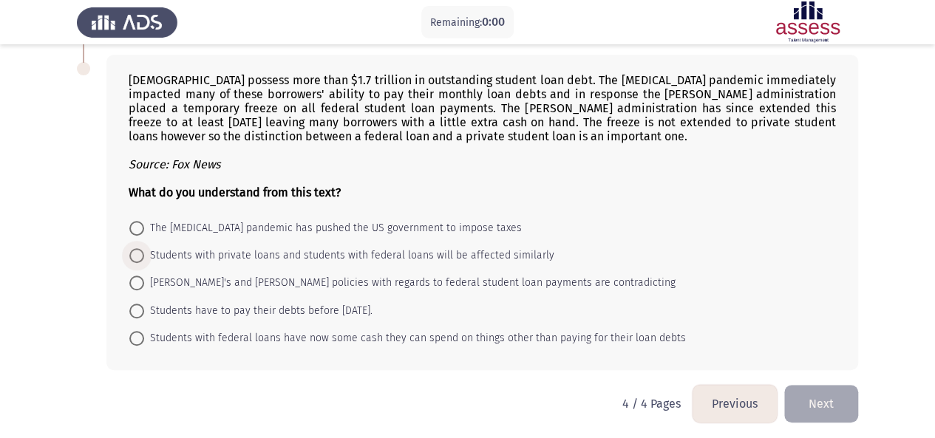
click at [164, 250] on span "Students with private loans and students with federal loans will be affected si…" at bounding box center [349, 256] width 410 height 18
click at [144, 250] on input "Students with private loans and students with federal loans will be affected si…" at bounding box center [136, 255] width 15 height 15
radio input "true"
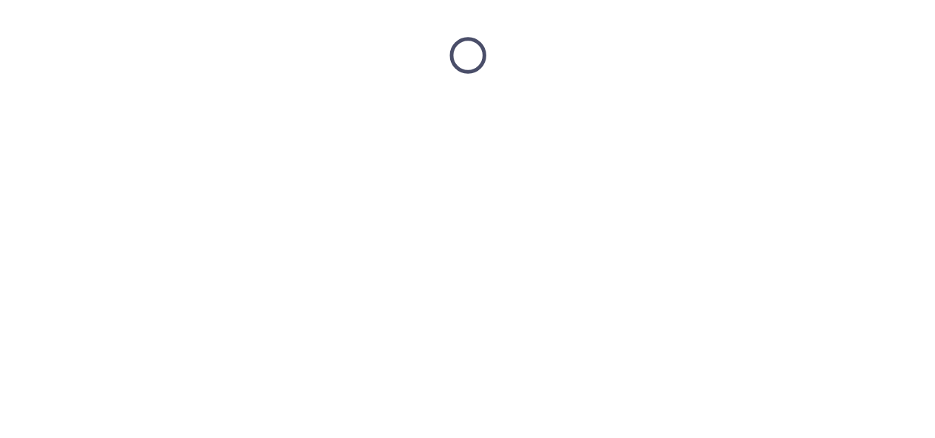
scroll to position [0, 0]
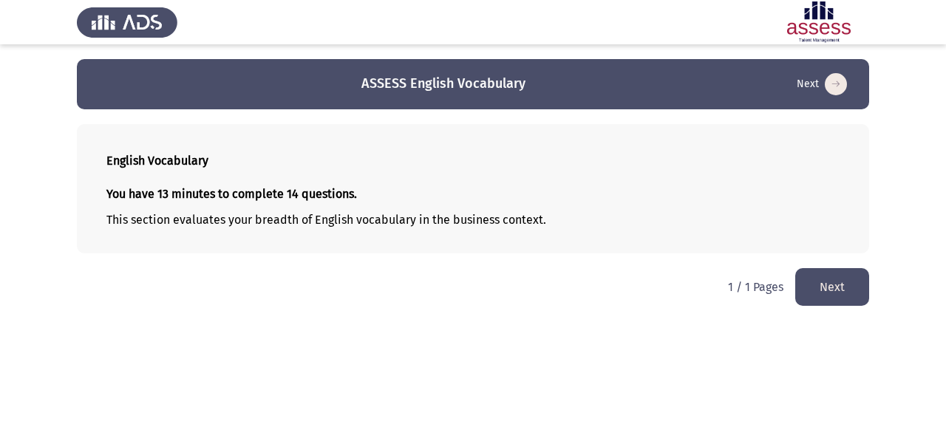
click at [846, 288] on button "Next" at bounding box center [832, 287] width 74 height 38
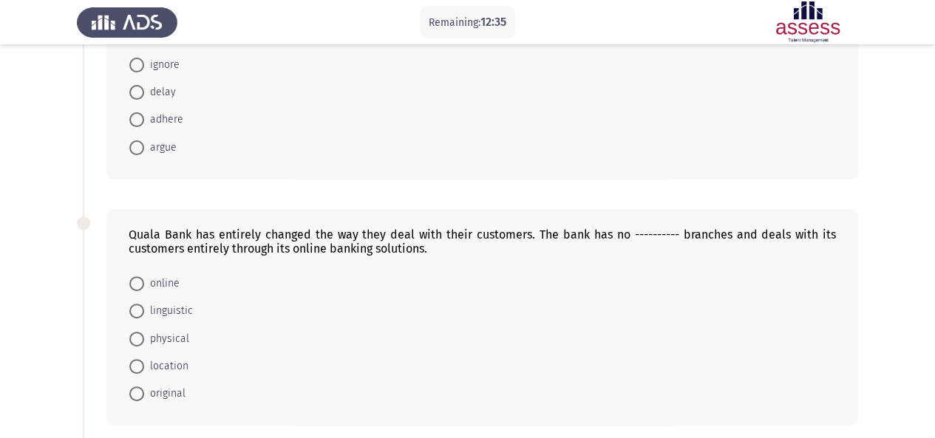
scroll to position [155, 0]
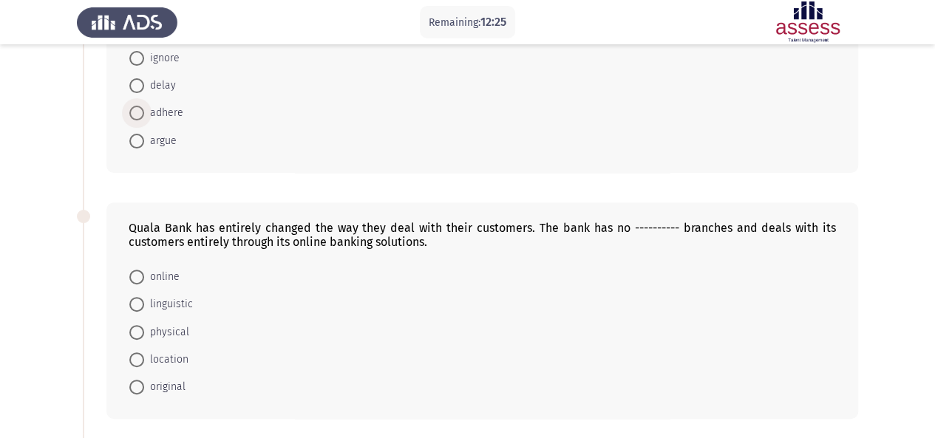
click at [139, 116] on span at bounding box center [136, 113] width 15 height 15
click at [139, 116] on input "adhere" at bounding box center [136, 113] width 15 height 15
radio input "true"
click at [138, 328] on span at bounding box center [136, 331] width 15 height 15
click at [138, 328] on input "physical" at bounding box center [136, 331] width 15 height 15
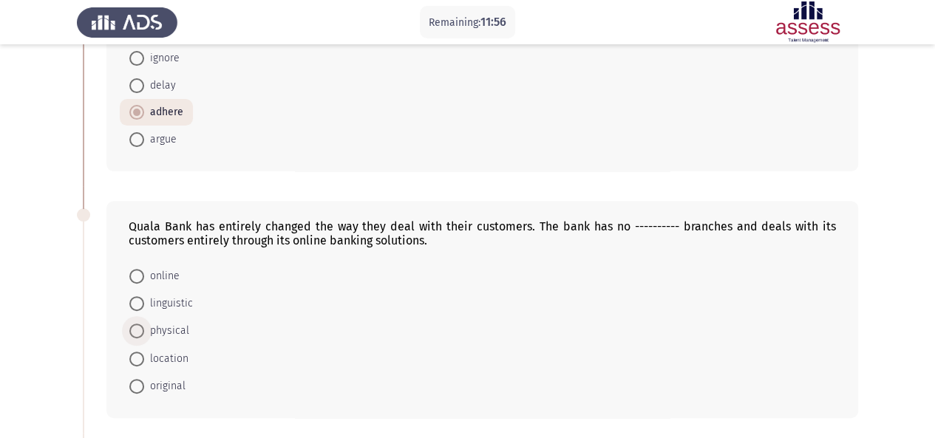
radio input "true"
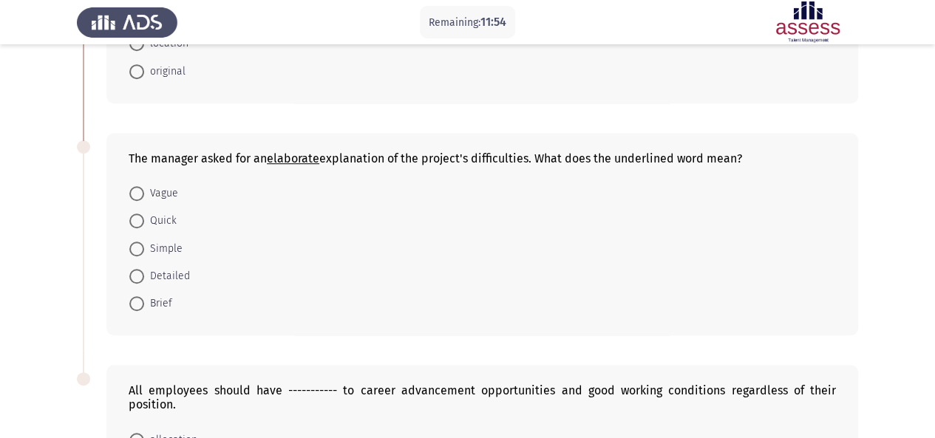
scroll to position [475, 0]
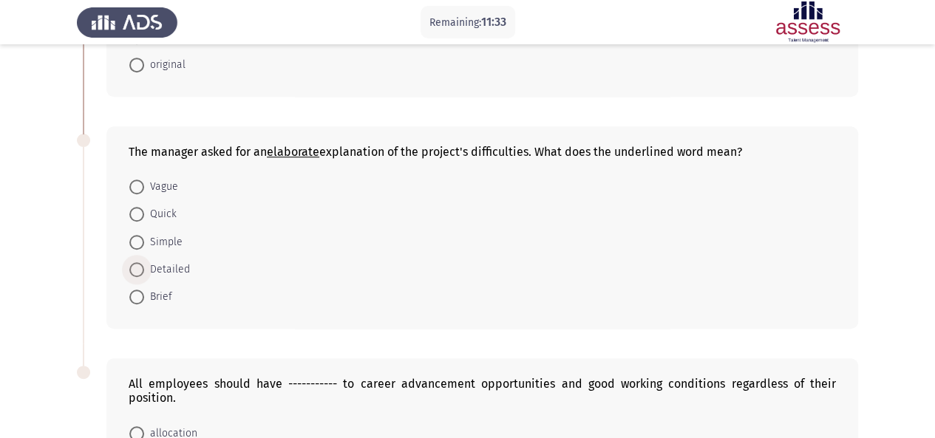
click at [137, 263] on span at bounding box center [136, 269] width 15 height 15
click at [137, 263] on input "Detailed" at bounding box center [136, 269] width 15 height 15
radio input "true"
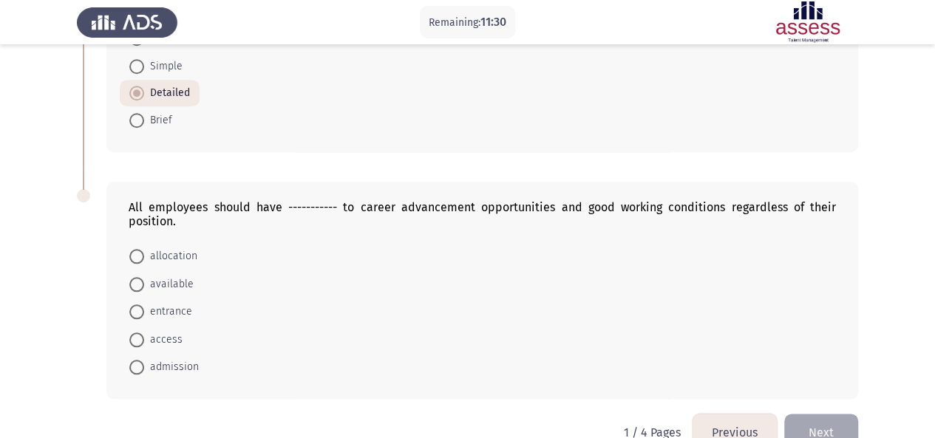
scroll to position [655, 0]
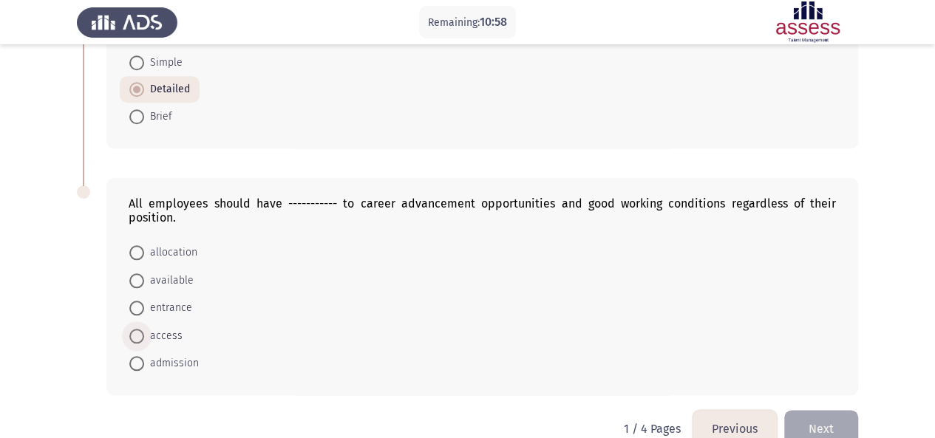
click at [140, 332] on span at bounding box center [136, 336] width 15 height 15
click at [140, 332] on input "access" at bounding box center [136, 336] width 15 height 15
radio input "true"
click at [832, 422] on button "Next" at bounding box center [821, 429] width 74 height 38
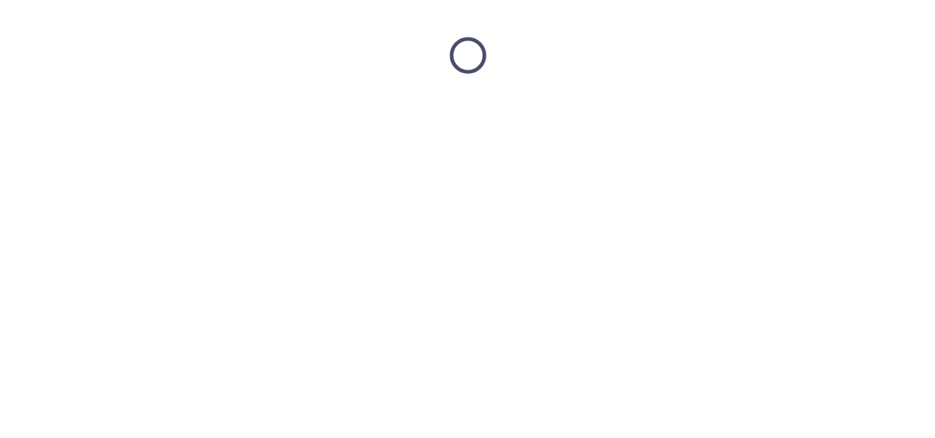
scroll to position [0, 0]
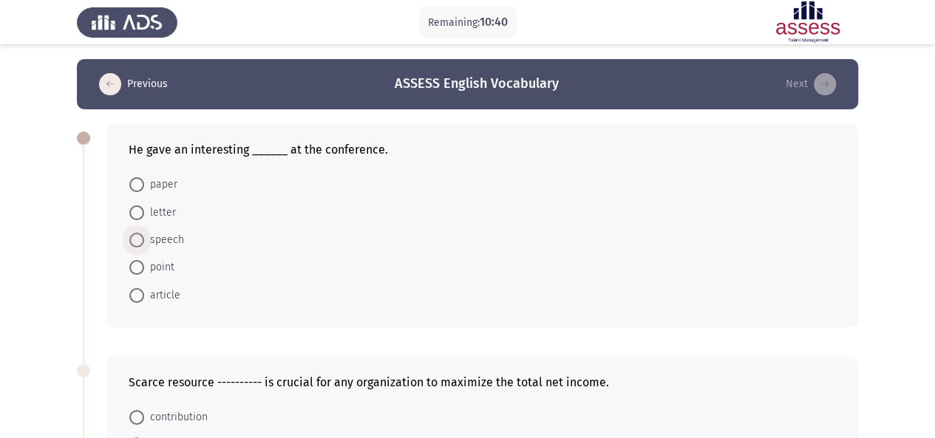
click at [153, 237] on span "speech" at bounding box center [164, 240] width 40 height 18
click at [144, 237] on input "speech" at bounding box center [136, 240] width 15 height 15
radio input "true"
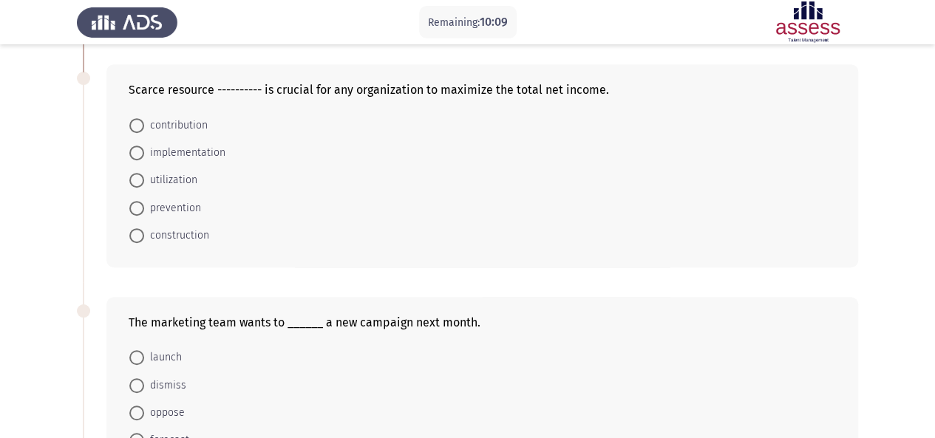
scroll to position [303, 0]
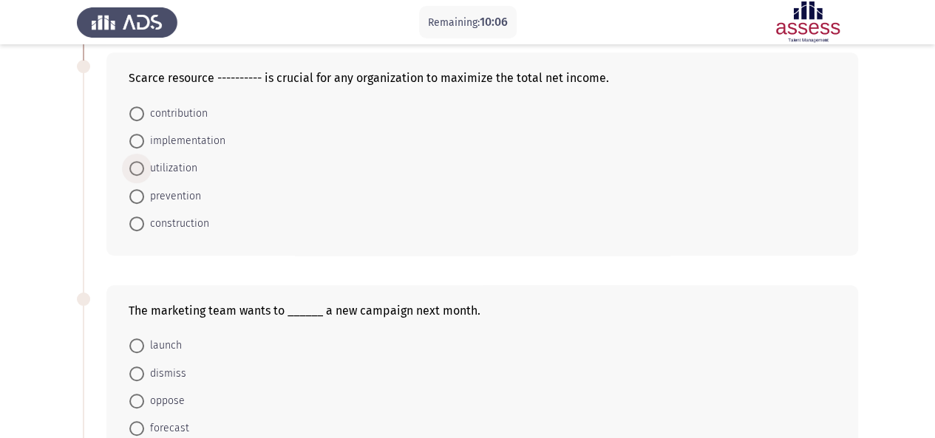
click at [146, 160] on span "utilization" at bounding box center [170, 169] width 53 height 18
click at [144, 161] on input "utilization" at bounding box center [136, 168] width 15 height 15
radio input "true"
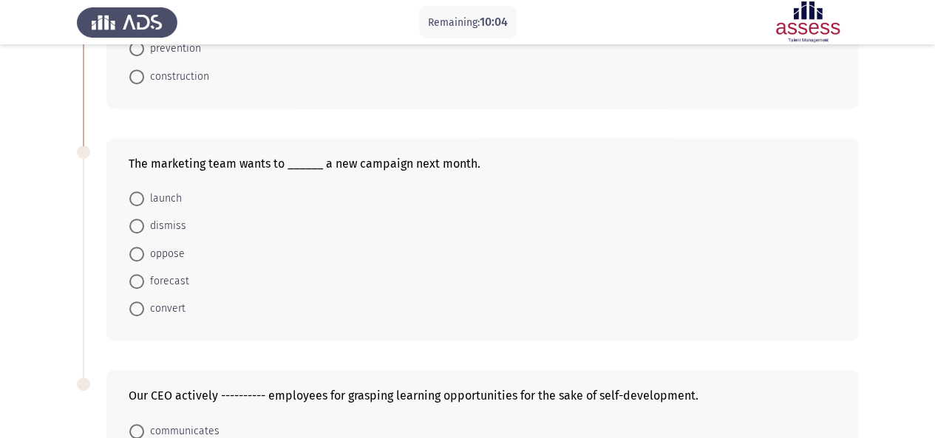
scroll to position [456, 0]
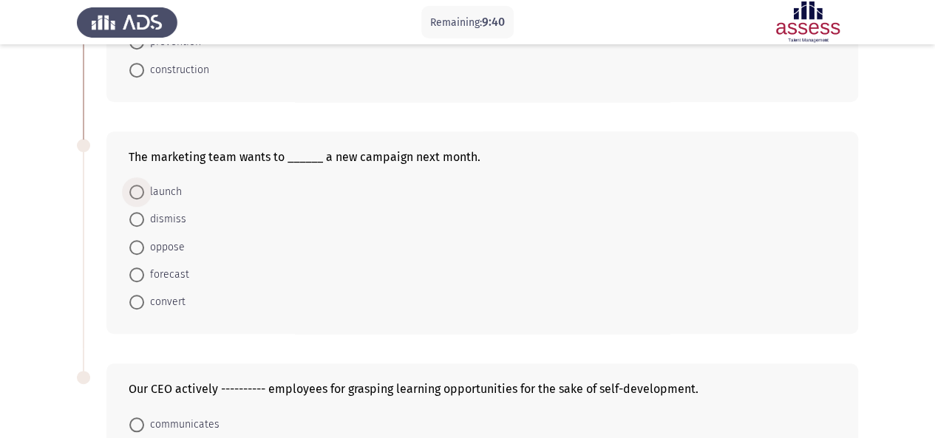
click at [136, 191] on span at bounding box center [136, 192] width 15 height 15
click at [136, 191] on input "launch" at bounding box center [136, 192] width 15 height 15
radio input "true"
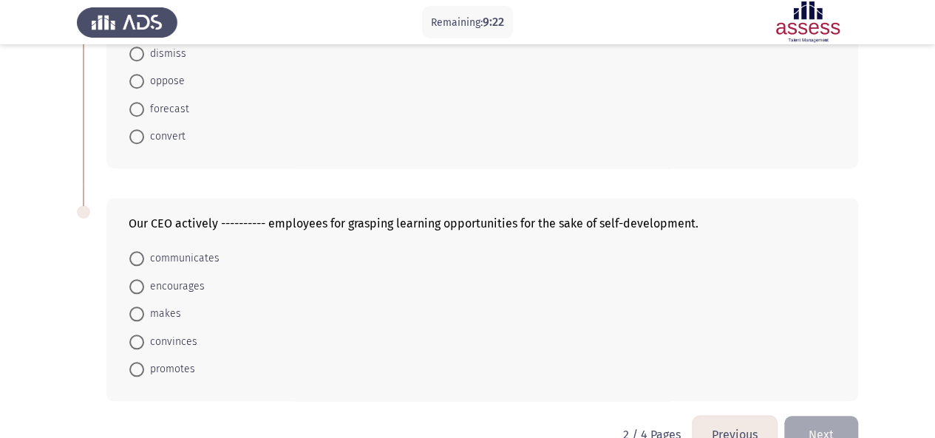
scroll to position [652, 0]
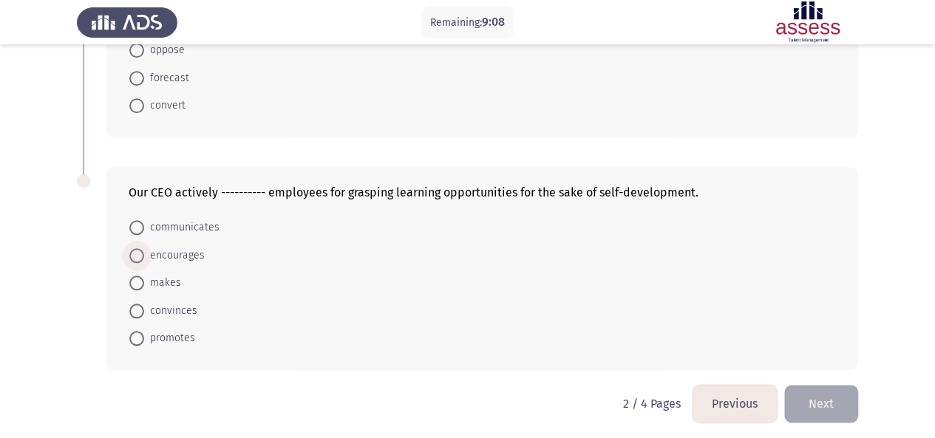
click at [135, 256] on span at bounding box center [136, 255] width 15 height 15
click at [135, 256] on input "encourages" at bounding box center [136, 255] width 15 height 15
radio input "true"
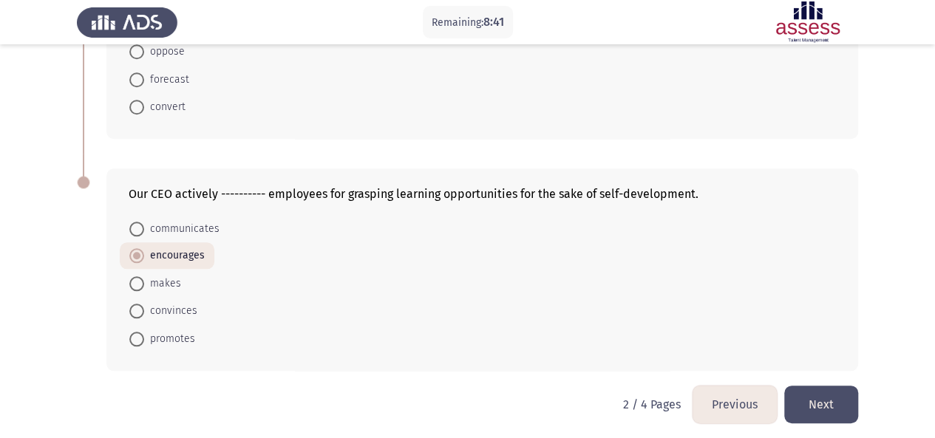
click at [832, 400] on button "Next" at bounding box center [821, 405] width 74 height 38
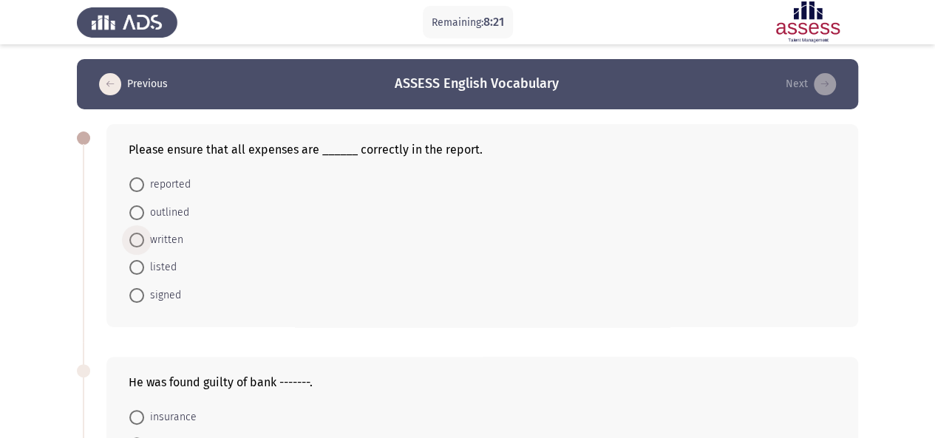
click at [140, 238] on span at bounding box center [136, 240] width 15 height 15
click at [140, 238] on input "written" at bounding box center [136, 240] width 15 height 15
radio input "true"
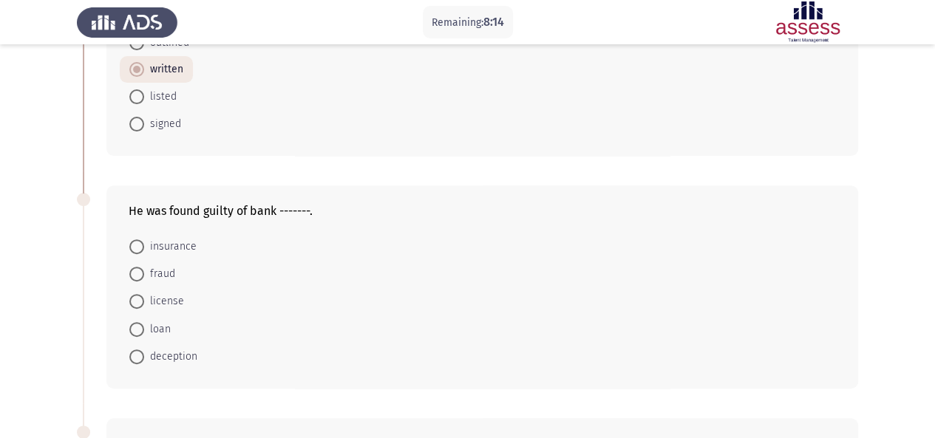
scroll to position [194, 0]
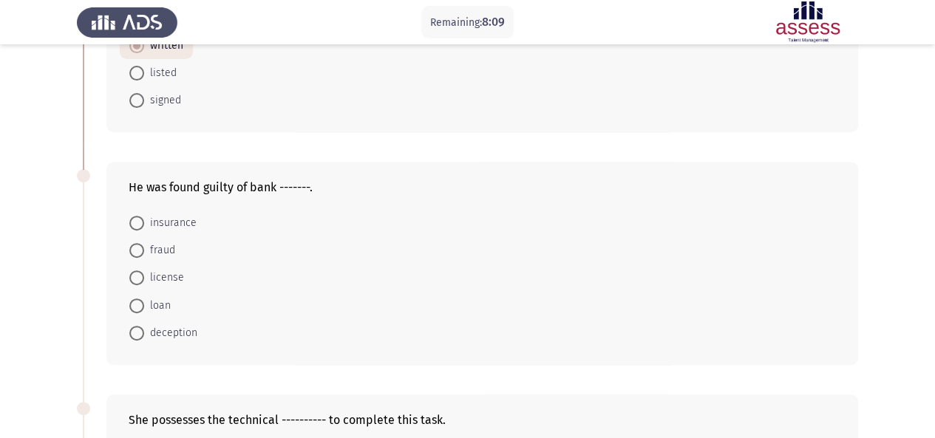
click at [139, 72] on span at bounding box center [136, 73] width 15 height 15
click at [139, 72] on input "listed" at bounding box center [136, 73] width 15 height 15
radio input "true"
click at [142, 301] on span at bounding box center [136, 306] width 15 height 15
click at [142, 301] on input "loan" at bounding box center [136, 306] width 15 height 15
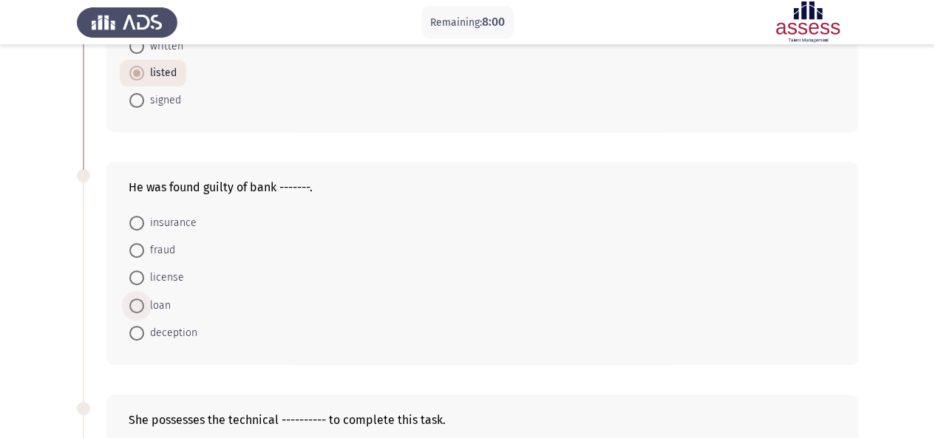
radio input "true"
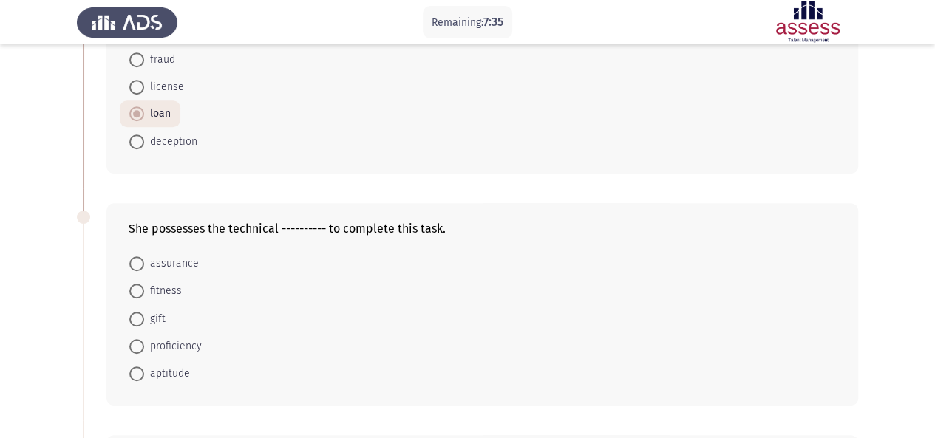
scroll to position [371, 0]
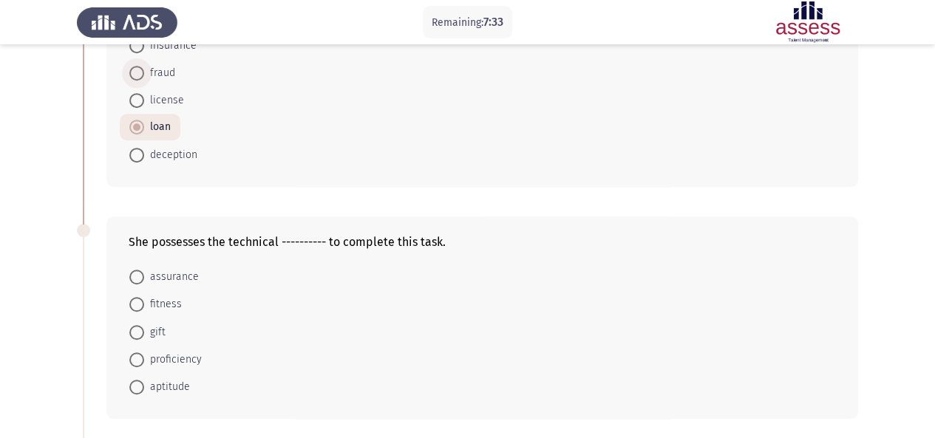
click at [131, 72] on span at bounding box center [136, 73] width 15 height 15
click at [131, 72] on input "fraud" at bounding box center [136, 73] width 15 height 15
radio input "true"
click at [138, 354] on span at bounding box center [136, 360] width 15 height 15
click at [138, 354] on input "proficiency" at bounding box center [136, 360] width 15 height 15
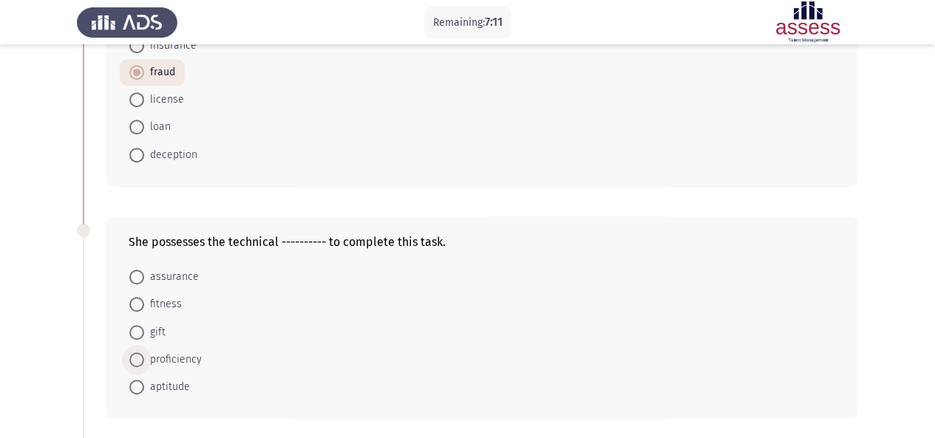
radio input "true"
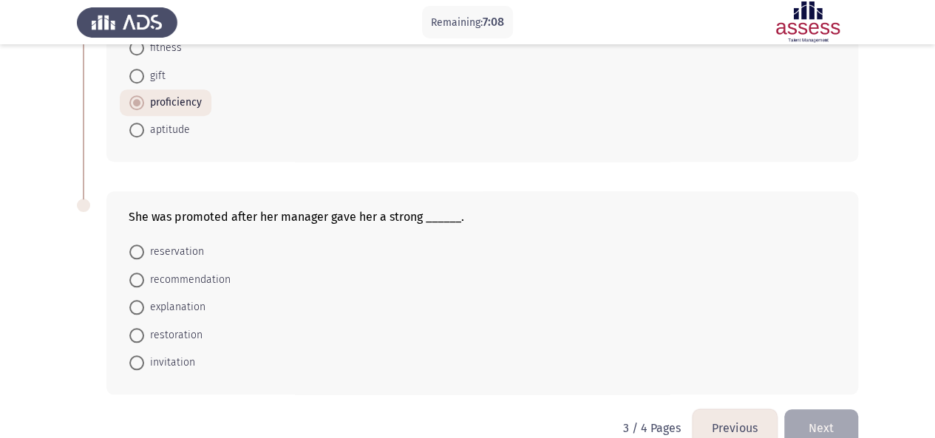
scroll to position [629, 0]
click at [173, 273] on span "recommendation" at bounding box center [187, 279] width 86 height 18
click at [144, 273] on input "recommendation" at bounding box center [136, 278] width 15 height 15
radio input "true"
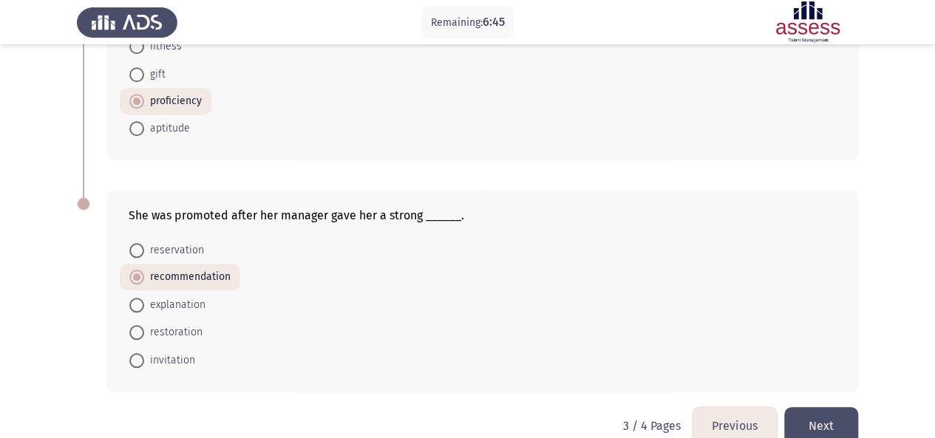
click at [830, 407] on button "Next" at bounding box center [821, 426] width 74 height 38
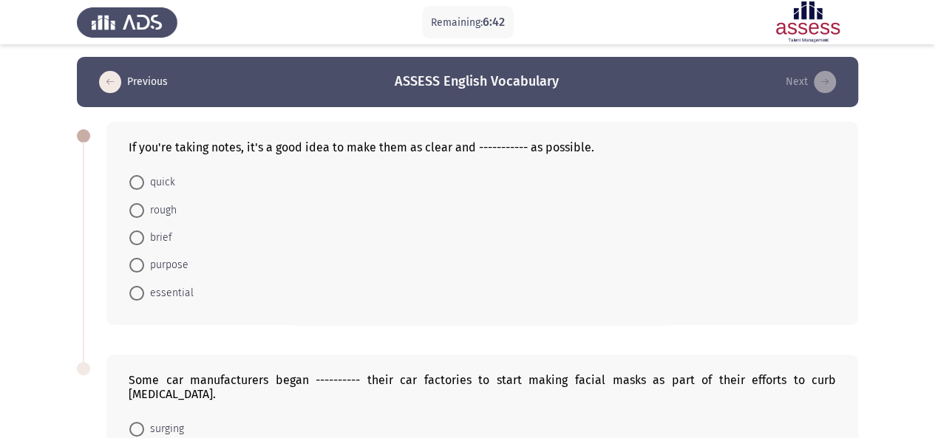
scroll to position [1, 0]
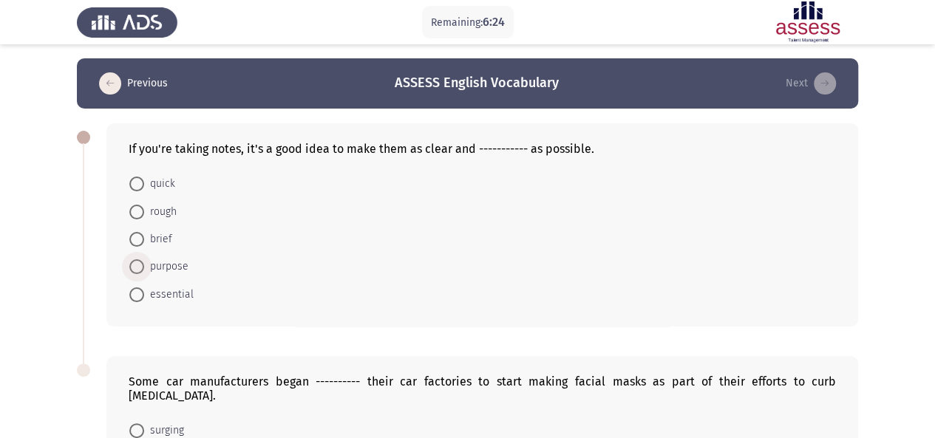
click at [136, 265] on span at bounding box center [136, 266] width 15 height 15
click at [136, 265] on input "purpose" at bounding box center [136, 266] width 15 height 15
radio input "true"
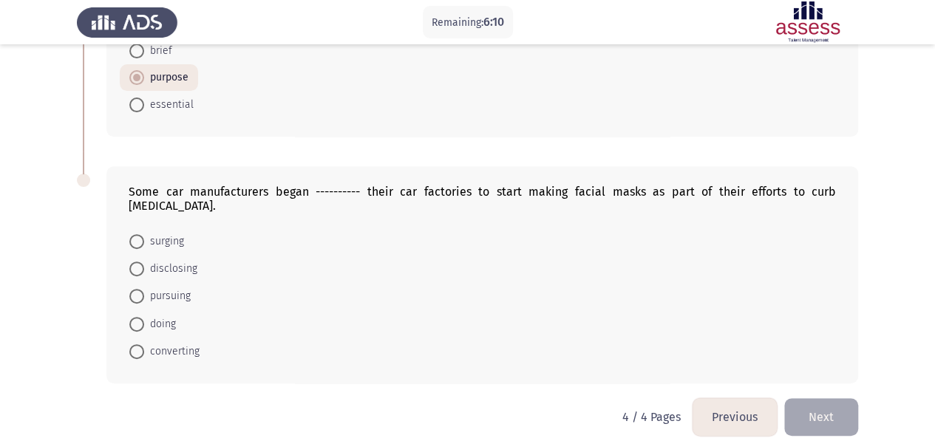
scroll to position [191, 0]
click at [137, 50] on span at bounding box center [136, 49] width 15 height 15
click at [137, 50] on input "brief" at bounding box center [136, 49] width 15 height 15
radio input "true"
click at [152, 342] on span "converting" at bounding box center [171, 351] width 55 height 18
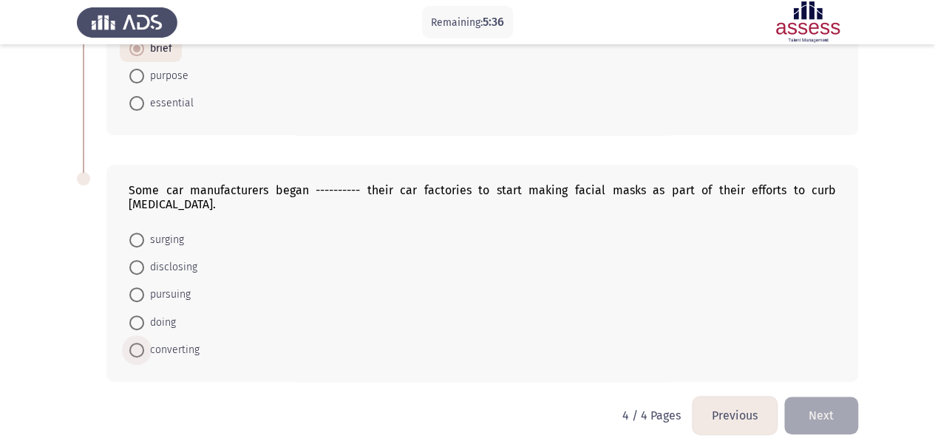
click at [144, 343] on input "converting" at bounding box center [136, 350] width 15 height 15
radio input "true"
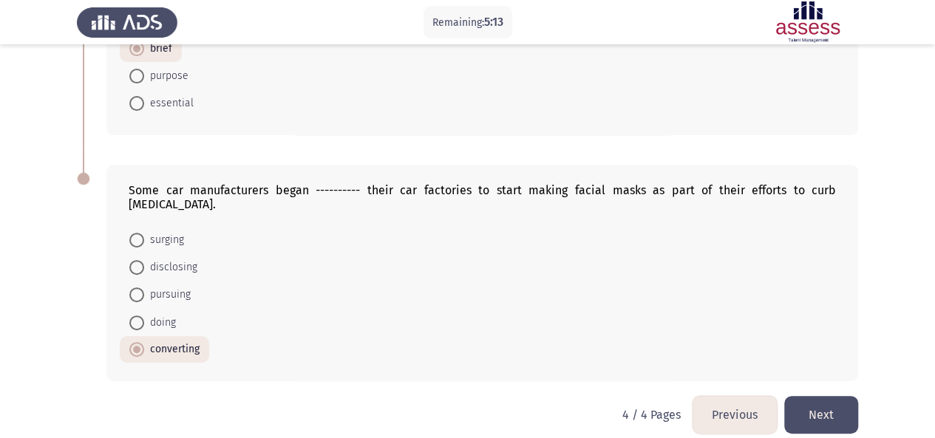
click at [824, 396] on button "Next" at bounding box center [821, 415] width 74 height 38
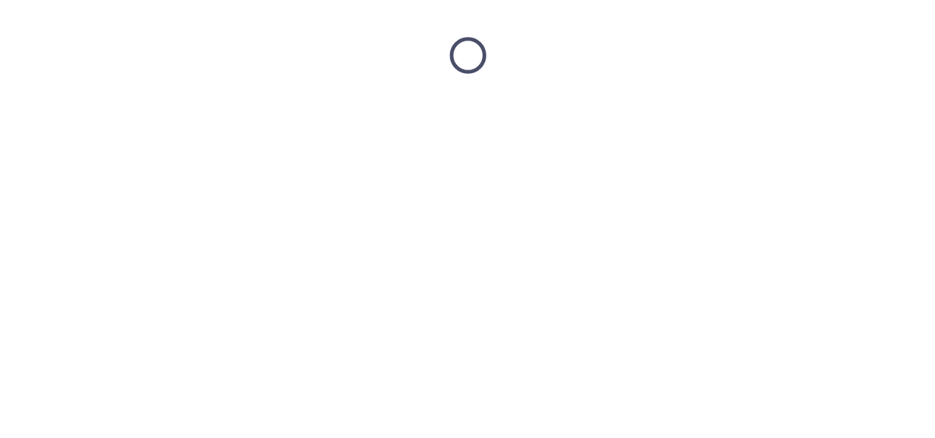
scroll to position [0, 0]
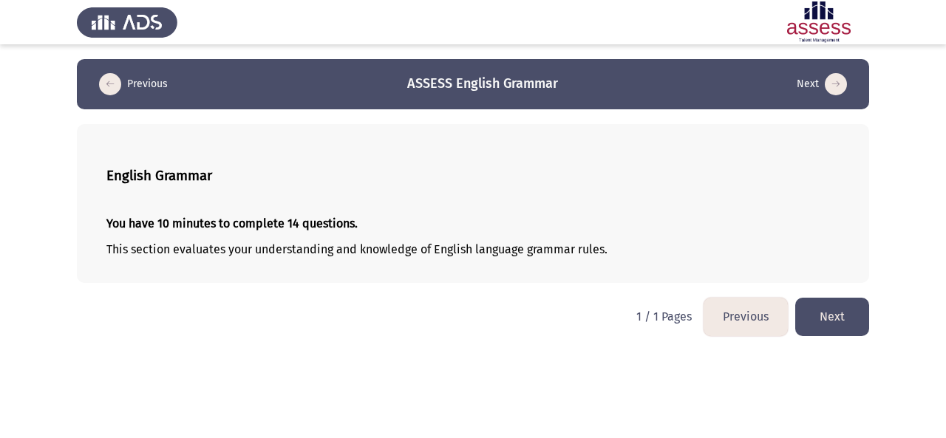
click at [852, 314] on button "Next" at bounding box center [832, 317] width 74 height 38
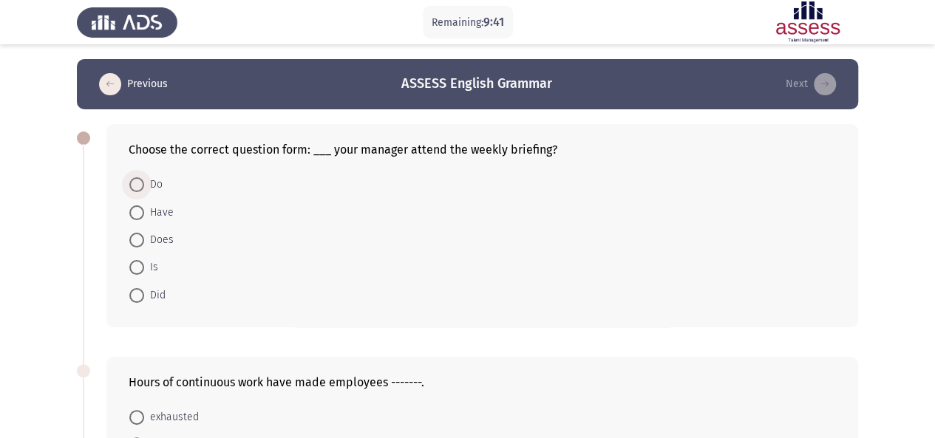
click at [136, 183] on span at bounding box center [136, 184] width 15 height 15
click at [136, 183] on input "Do" at bounding box center [136, 184] width 15 height 15
radio input "true"
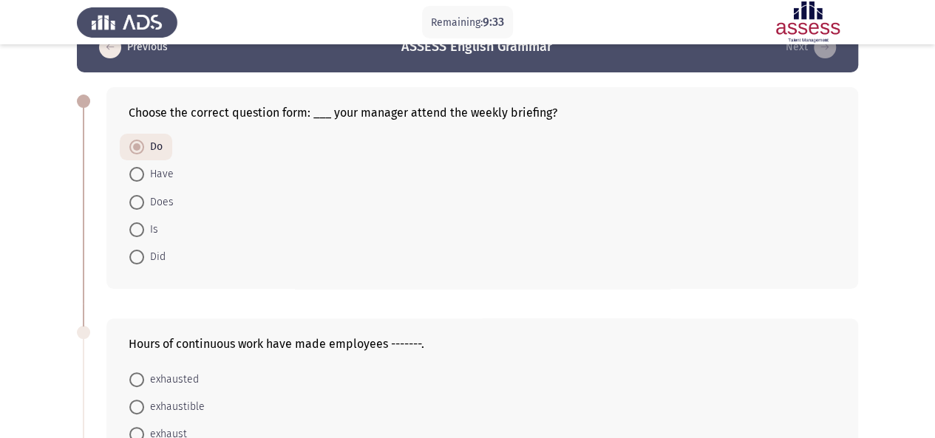
scroll to position [27, 0]
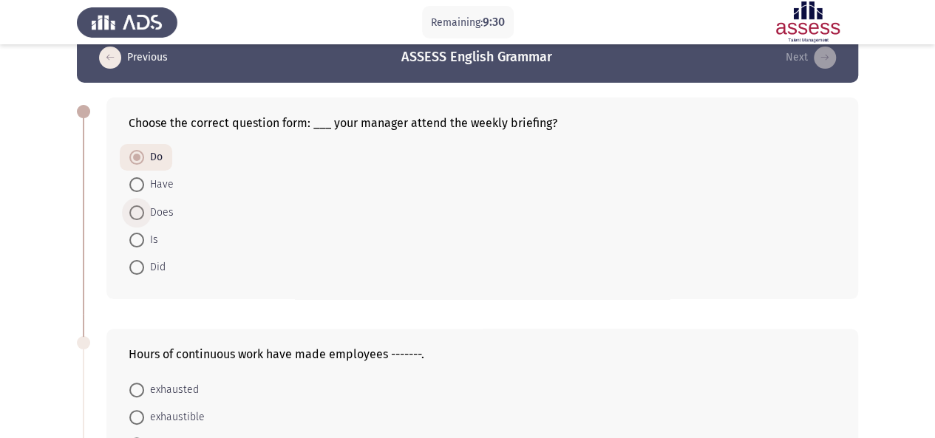
click at [139, 210] on span at bounding box center [136, 213] width 15 height 15
click at [139, 210] on input "Does" at bounding box center [136, 213] width 15 height 15
radio input "true"
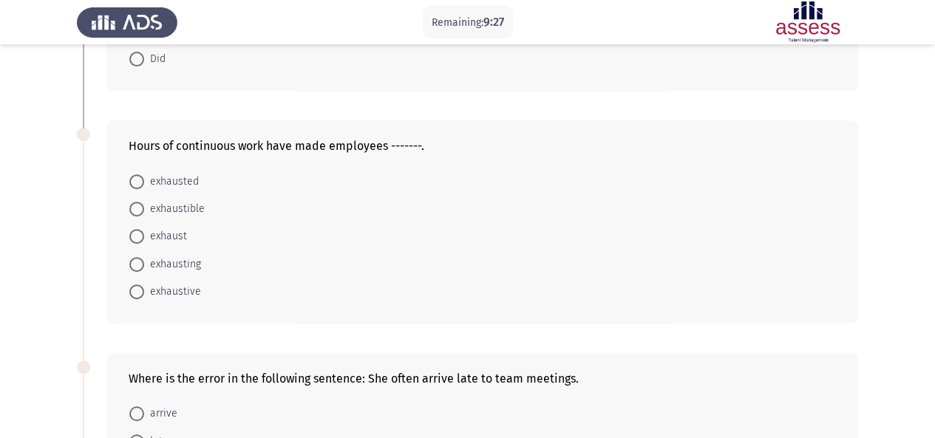
scroll to position [240, 0]
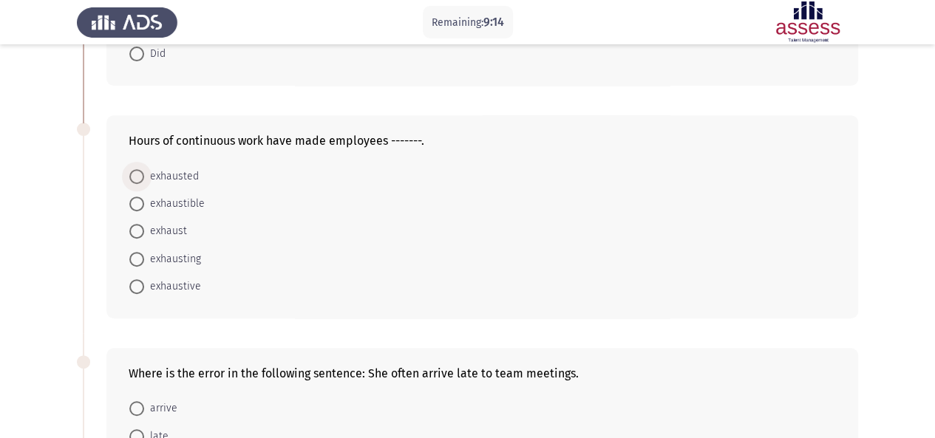
click at [138, 173] on span at bounding box center [136, 176] width 15 height 15
click at [138, 173] on input "exhausted" at bounding box center [136, 176] width 15 height 15
radio input "true"
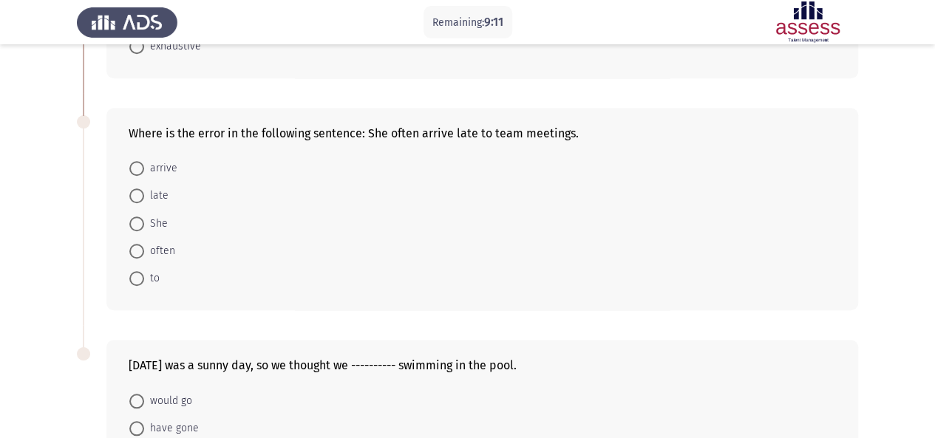
scroll to position [488, 0]
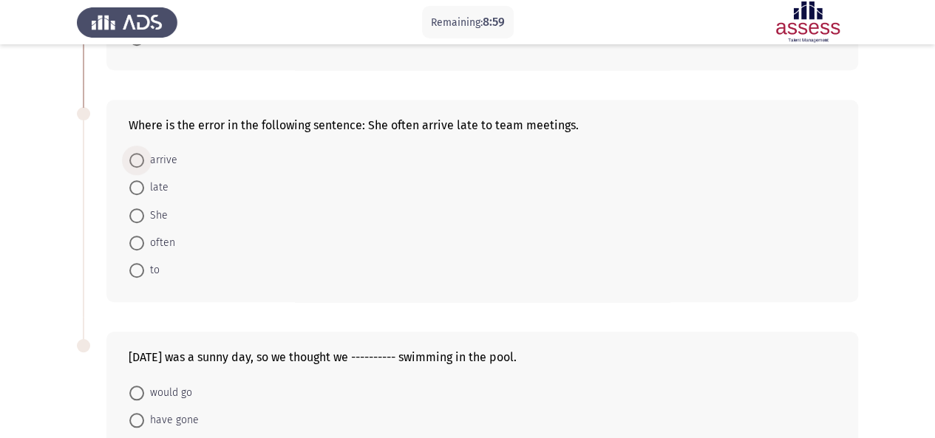
click at [148, 157] on span "arrive" at bounding box center [160, 161] width 33 height 18
click at [144, 157] on input "arrive" at bounding box center [136, 160] width 15 height 15
radio input "true"
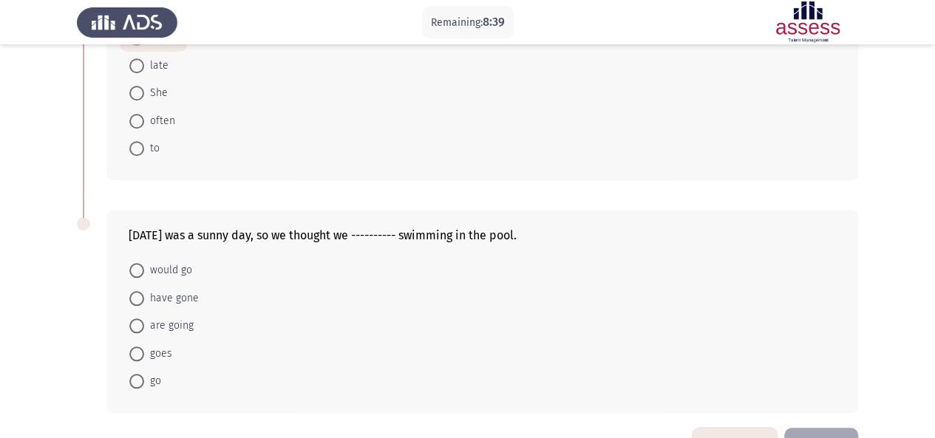
scroll to position [652, 0]
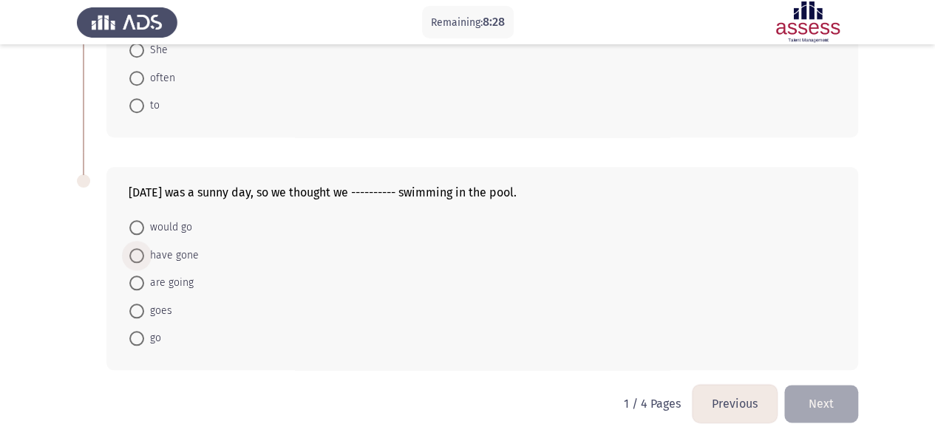
click at [140, 257] on span at bounding box center [136, 255] width 15 height 15
click at [140, 257] on input "have gone" at bounding box center [136, 255] width 15 height 15
radio input "true"
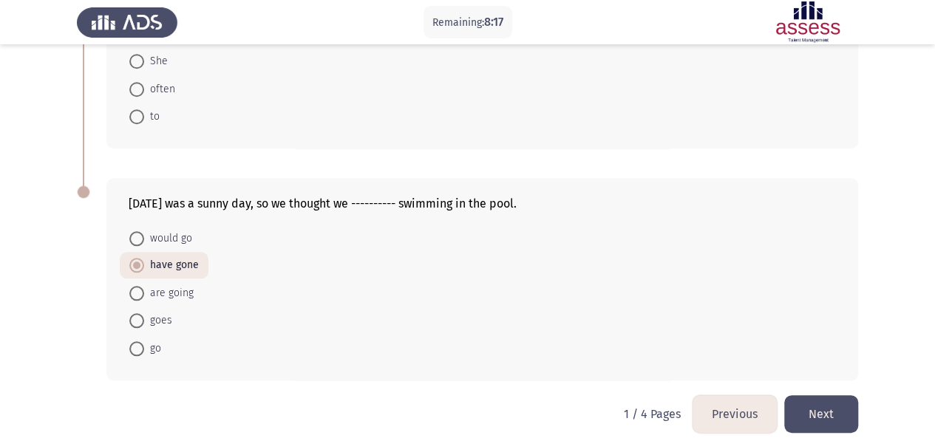
scroll to position [651, 0]
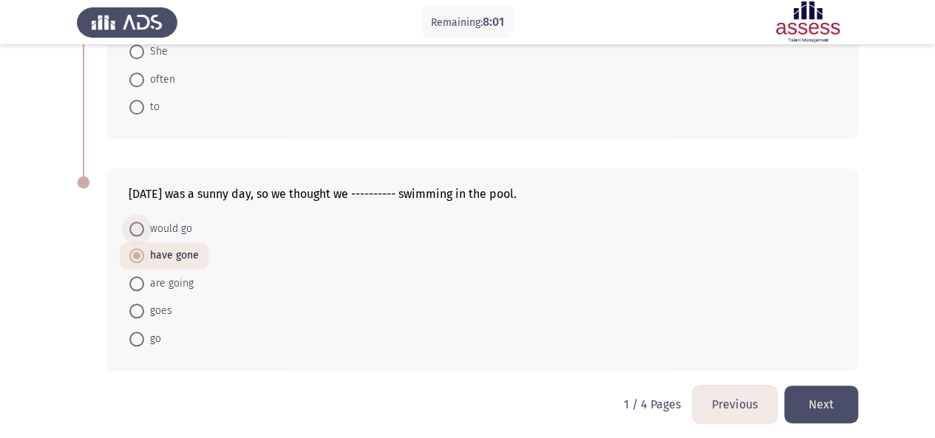
click at [156, 228] on span "would go" at bounding box center [168, 229] width 48 height 18
click at [144, 228] on input "would go" at bounding box center [136, 229] width 15 height 15
radio input "true"
click at [825, 398] on button "Next" at bounding box center [821, 405] width 74 height 38
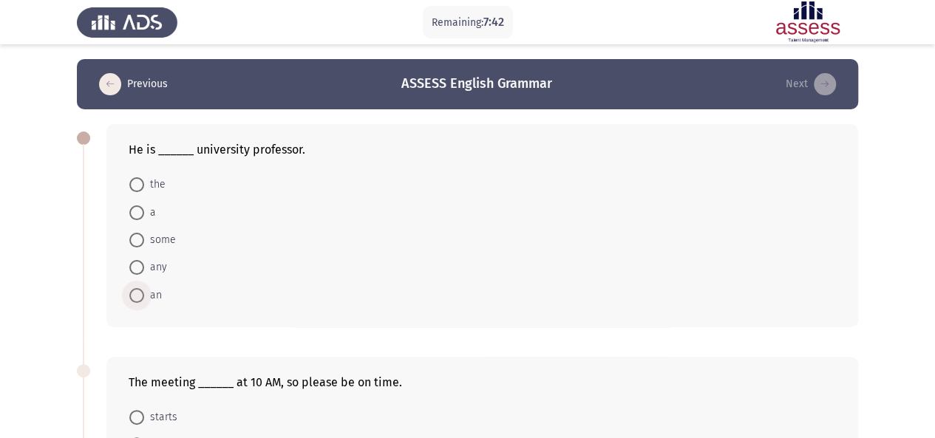
click at [133, 295] on span at bounding box center [136, 295] width 15 height 15
click at [133, 295] on input "an" at bounding box center [136, 295] width 15 height 15
radio input "true"
click at [135, 211] on span at bounding box center [136, 213] width 15 height 15
click at [135, 211] on input "a" at bounding box center [136, 213] width 15 height 15
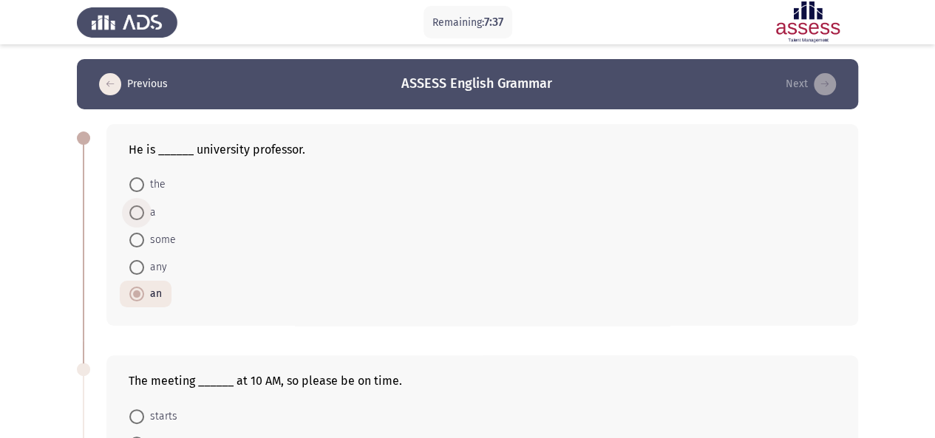
radio input "true"
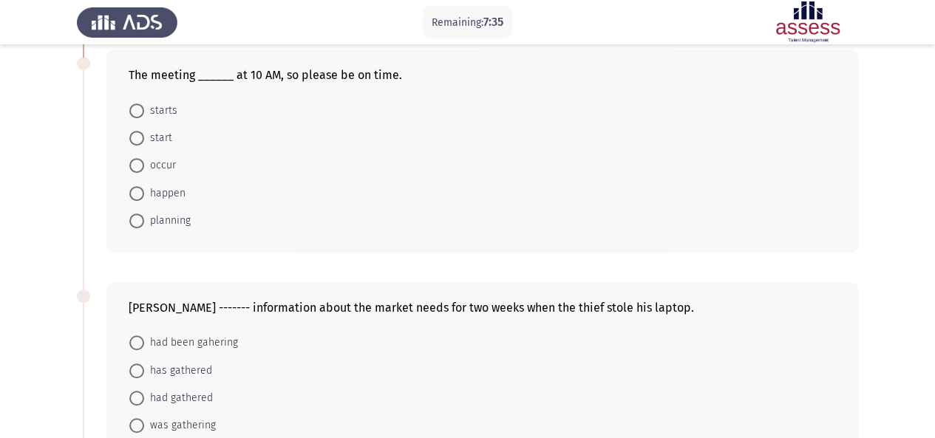
scroll to position [313, 0]
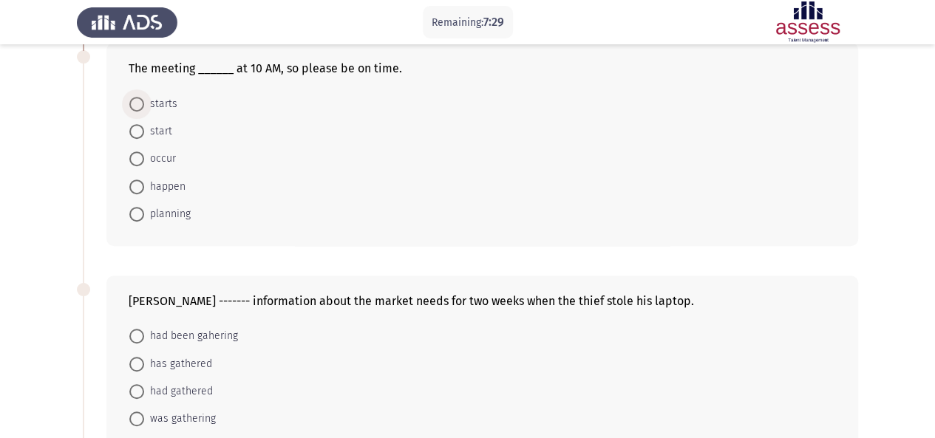
click at [132, 103] on span at bounding box center [136, 104] width 15 height 15
click at [132, 103] on input "starts" at bounding box center [136, 104] width 15 height 15
radio input "true"
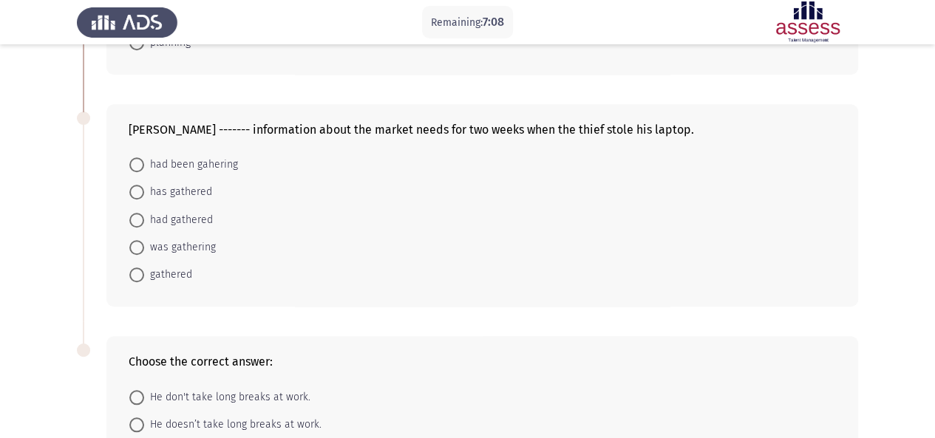
scroll to position [493, 0]
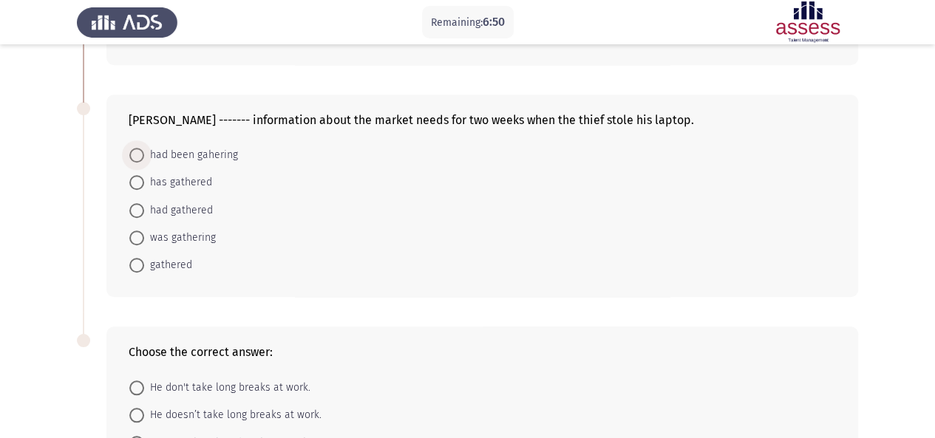
click at [169, 152] on span "had been gahering" at bounding box center [191, 155] width 94 height 18
click at [144, 152] on input "had been gahering" at bounding box center [136, 155] width 15 height 15
radio input "true"
click at [134, 235] on span at bounding box center [136, 237] width 15 height 15
click at [134, 235] on input "was gathering" at bounding box center [136, 237] width 15 height 15
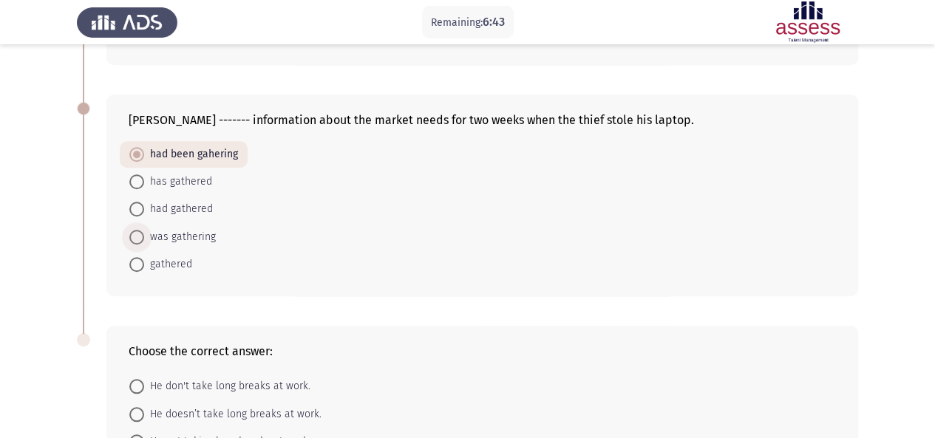
radio input "true"
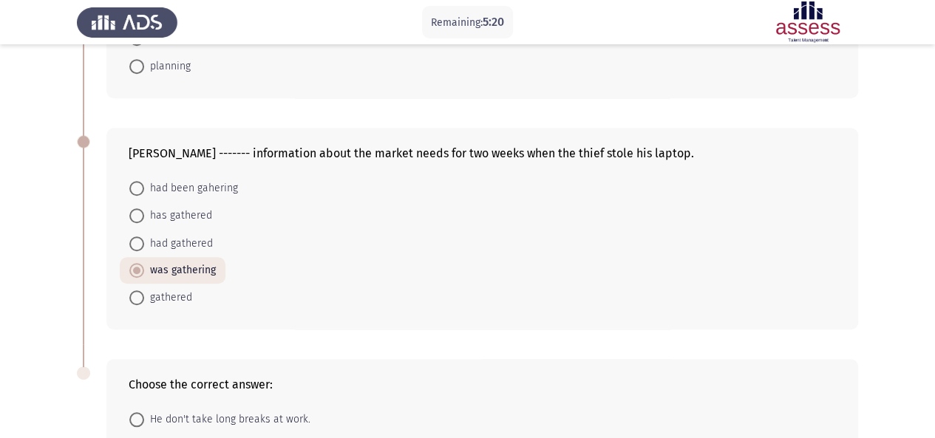
scroll to position [450, 0]
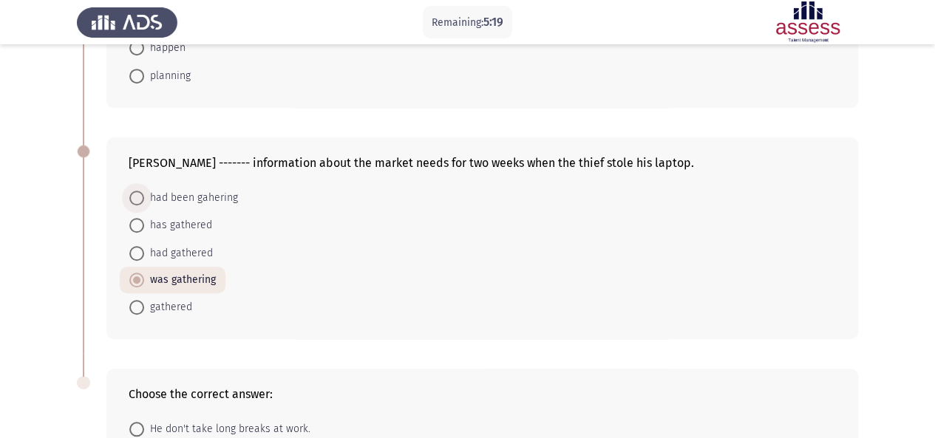
click at [142, 191] on span at bounding box center [136, 198] width 15 height 15
click at [142, 191] on input "had been gahering" at bounding box center [136, 198] width 15 height 15
radio input "true"
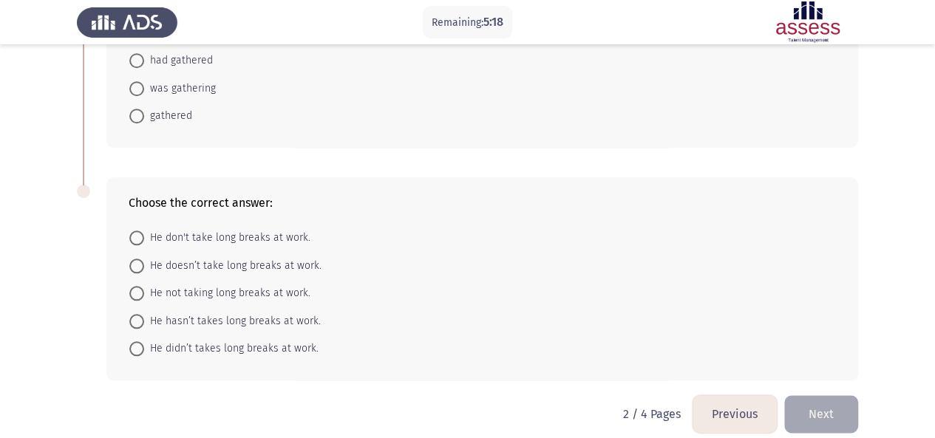
scroll to position [652, 0]
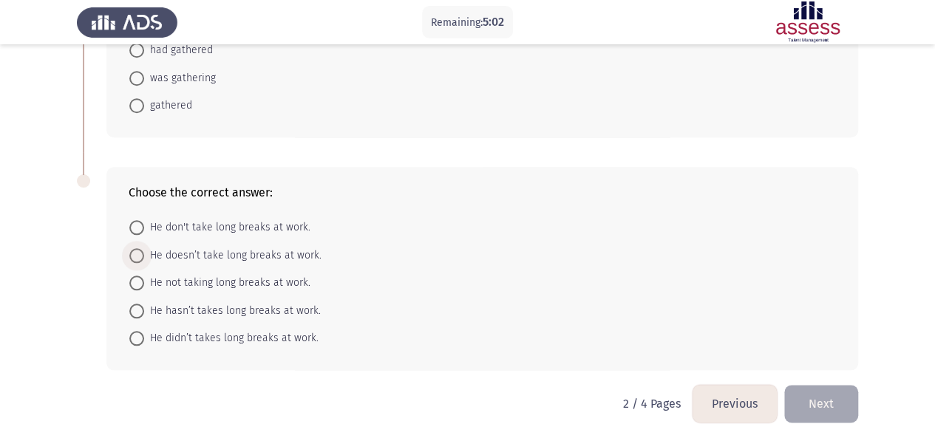
click at [138, 255] on span at bounding box center [136, 255] width 15 height 15
click at [138, 255] on input "He doesn’t take long breaks at work." at bounding box center [136, 255] width 15 height 15
radio input "true"
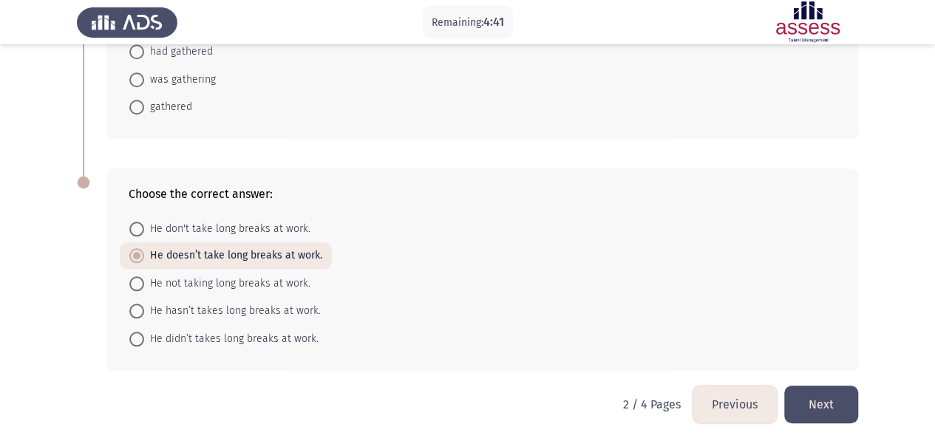
click at [814, 401] on button "Next" at bounding box center [821, 405] width 74 height 38
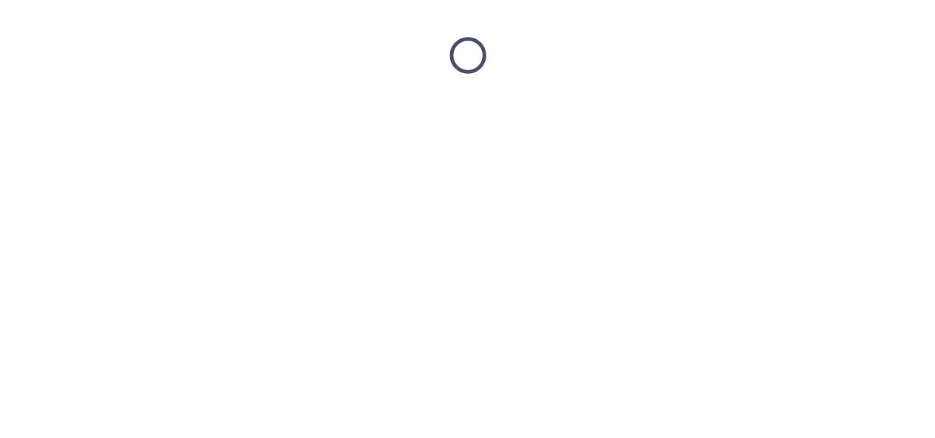
scroll to position [0, 0]
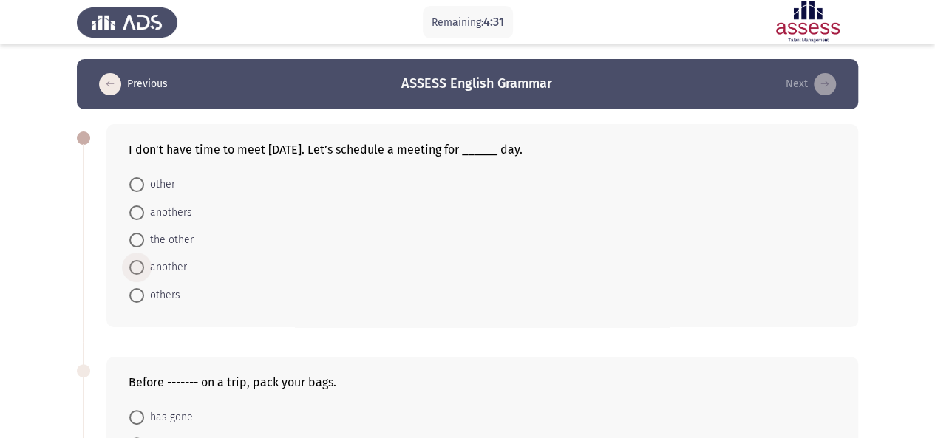
click at [133, 268] on span at bounding box center [136, 267] width 15 height 15
click at [133, 268] on input "another" at bounding box center [136, 267] width 15 height 15
radio input "true"
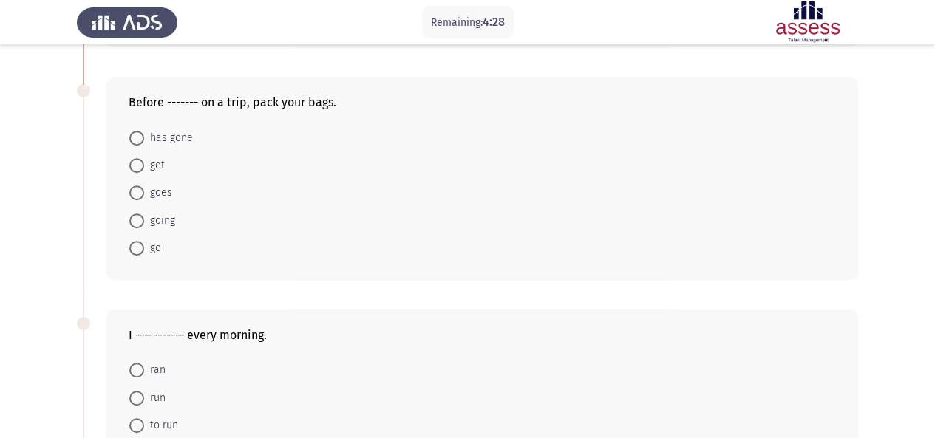
scroll to position [282, 0]
click at [139, 221] on span at bounding box center [136, 218] width 15 height 15
click at [139, 221] on input "going" at bounding box center [136, 218] width 15 height 15
radio input "true"
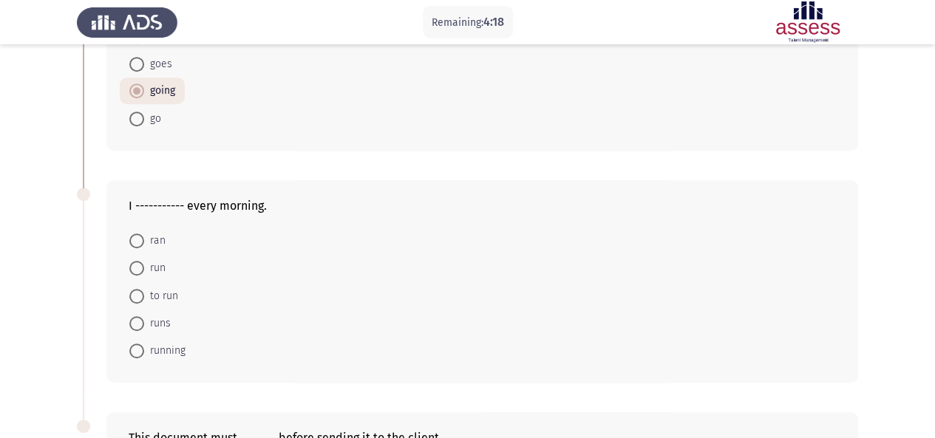
scroll to position [461, 0]
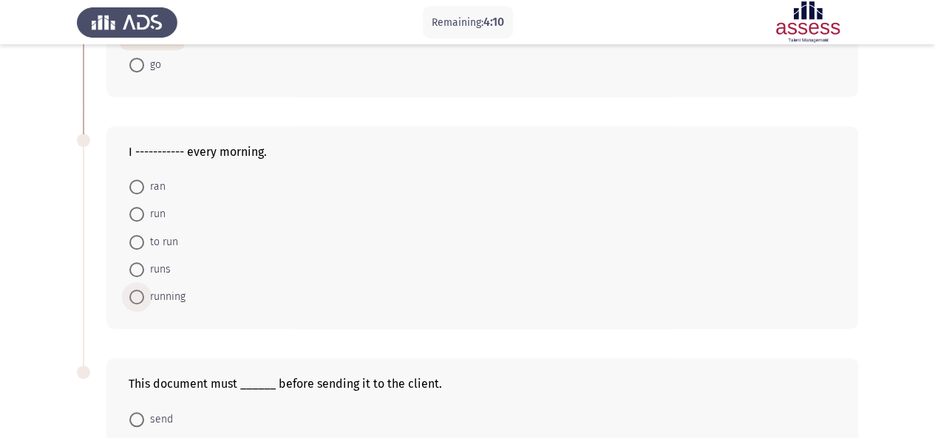
click at [142, 293] on span at bounding box center [136, 297] width 15 height 15
click at [142, 293] on input "running" at bounding box center [136, 297] width 15 height 15
radio input "true"
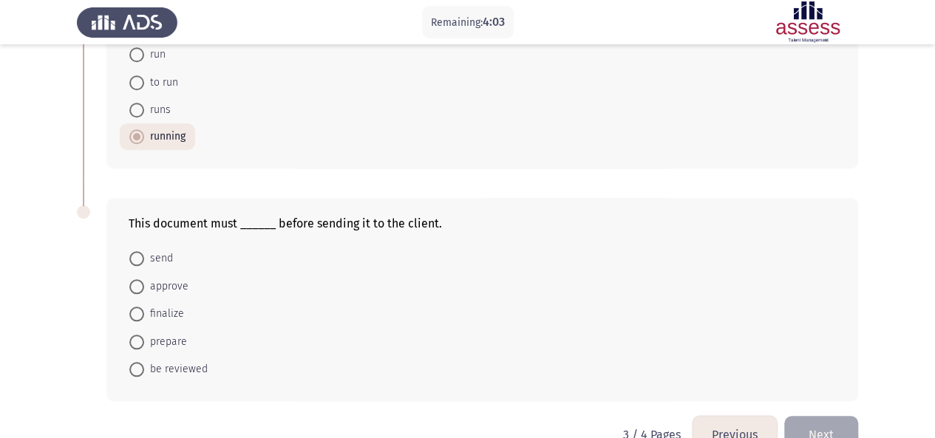
scroll to position [636, 0]
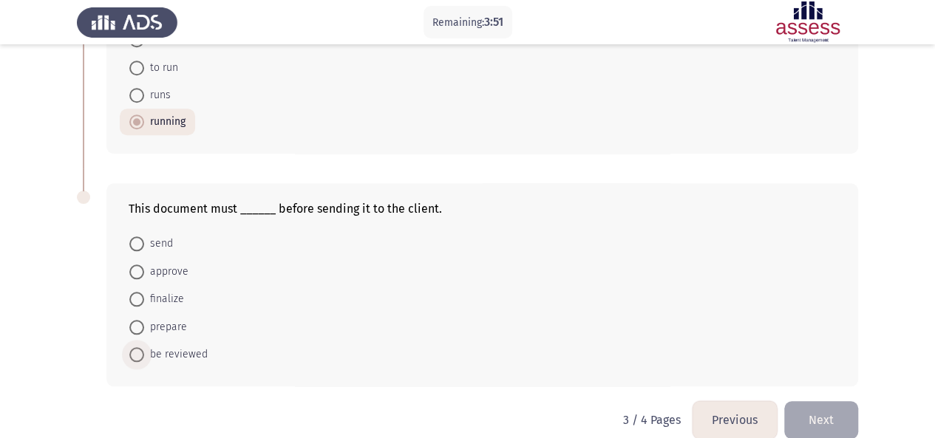
click at [152, 350] on span "be reviewed" at bounding box center [176, 355] width 64 height 18
click at [144, 350] on input "be reviewed" at bounding box center [136, 354] width 15 height 15
radio input "true"
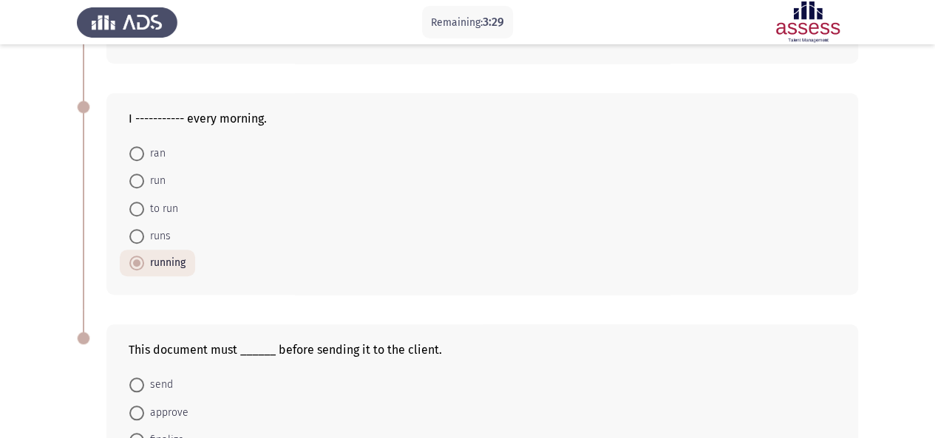
scroll to position [494, 0]
click at [133, 174] on span at bounding box center [136, 181] width 15 height 15
click at [133, 174] on input "run" at bounding box center [136, 181] width 15 height 15
radio input "true"
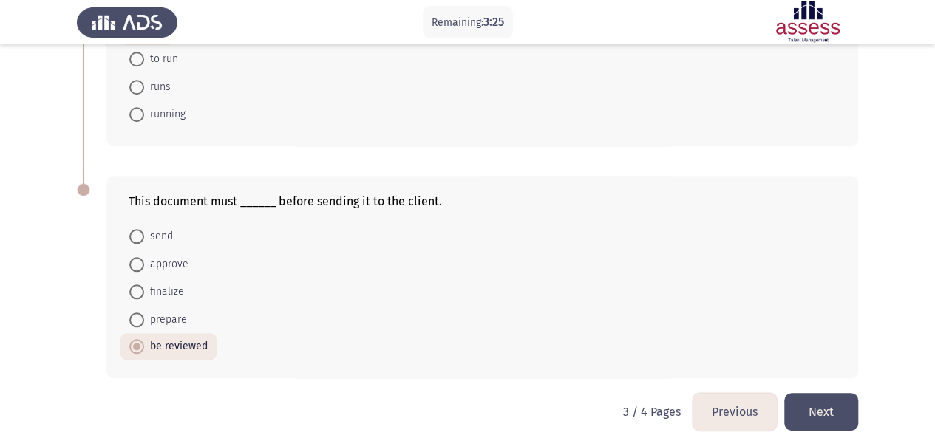
scroll to position [648, 0]
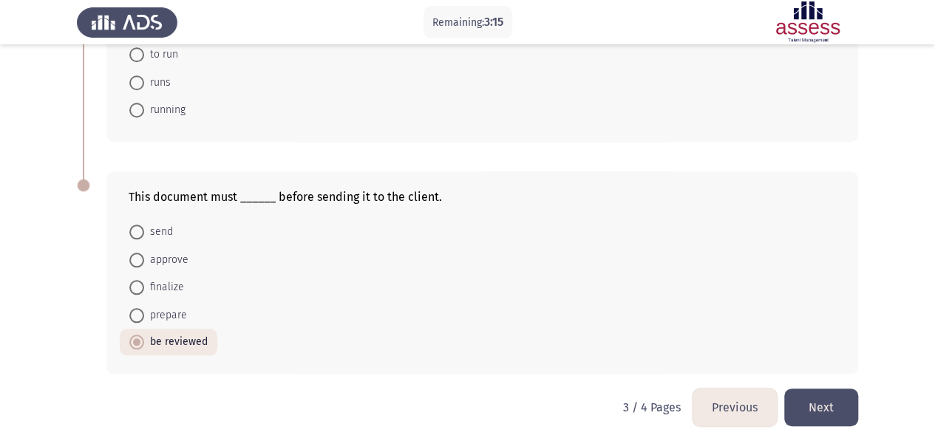
click at [799, 412] on button "Next" at bounding box center [821, 408] width 74 height 38
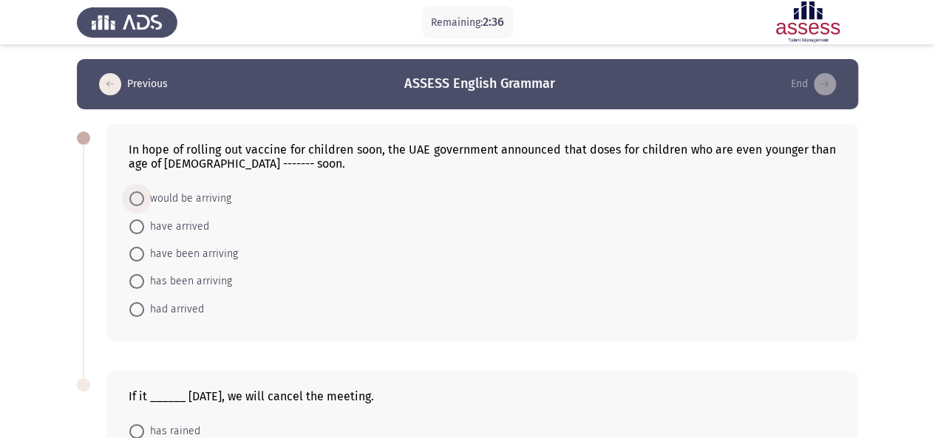
click at [138, 198] on span at bounding box center [136, 198] width 15 height 15
click at [138, 198] on input "would be arriving" at bounding box center [136, 198] width 15 height 15
radio input "true"
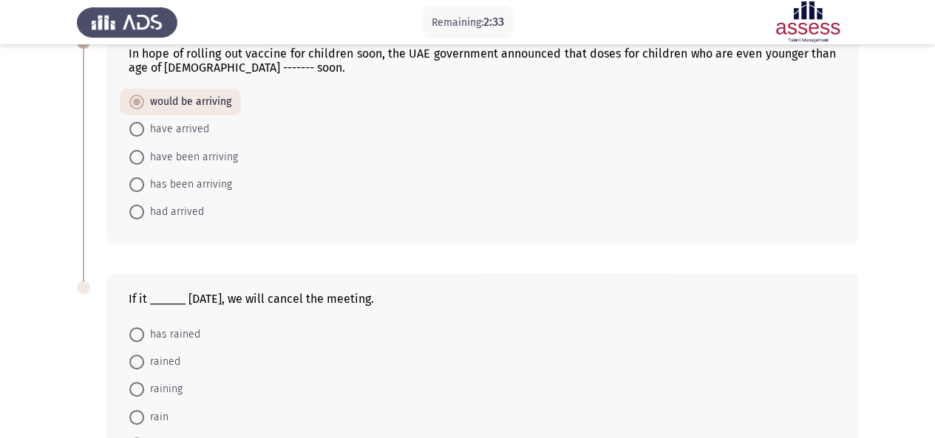
scroll to position [205, 0]
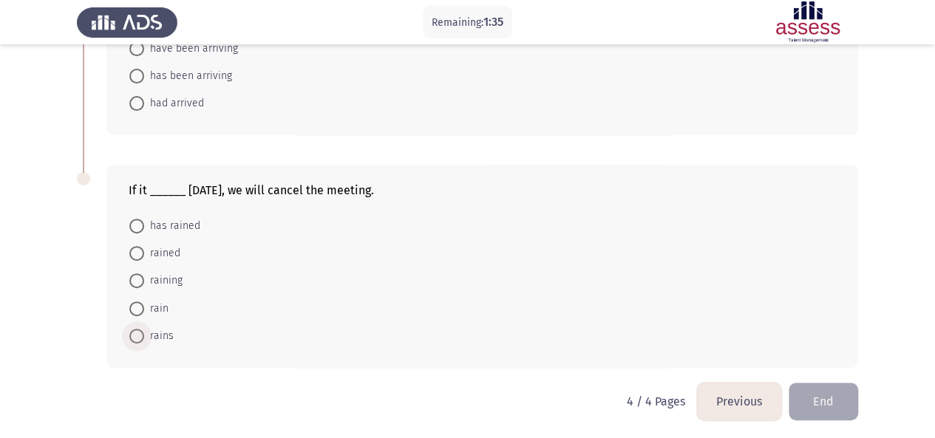
click at [130, 338] on span at bounding box center [136, 336] width 15 height 15
click at [130, 338] on input "rains" at bounding box center [136, 336] width 15 height 15
radio input "true"
click at [823, 404] on button "End" at bounding box center [823, 402] width 69 height 38
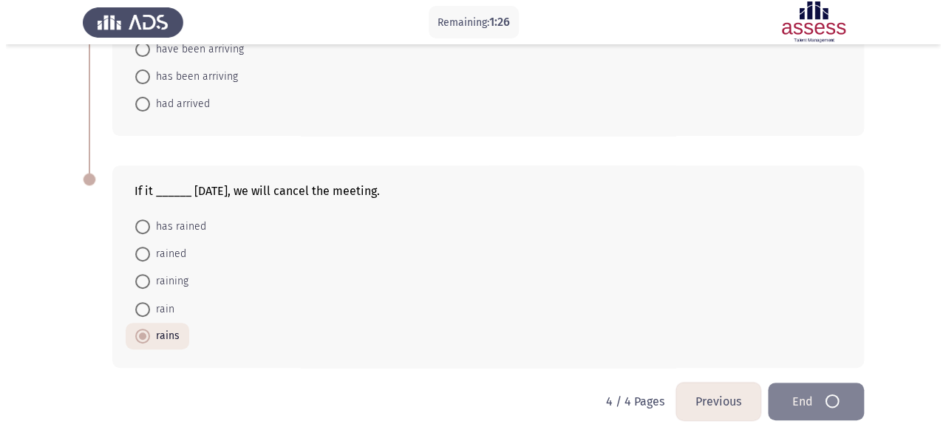
scroll to position [0, 0]
